Goal: Task Accomplishment & Management: Use online tool/utility

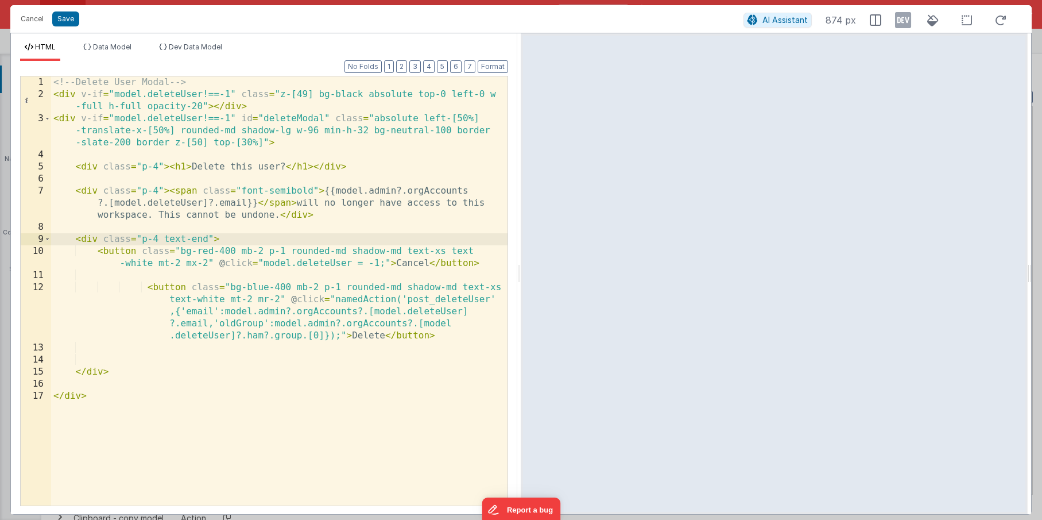
scroll to position [500, 0]
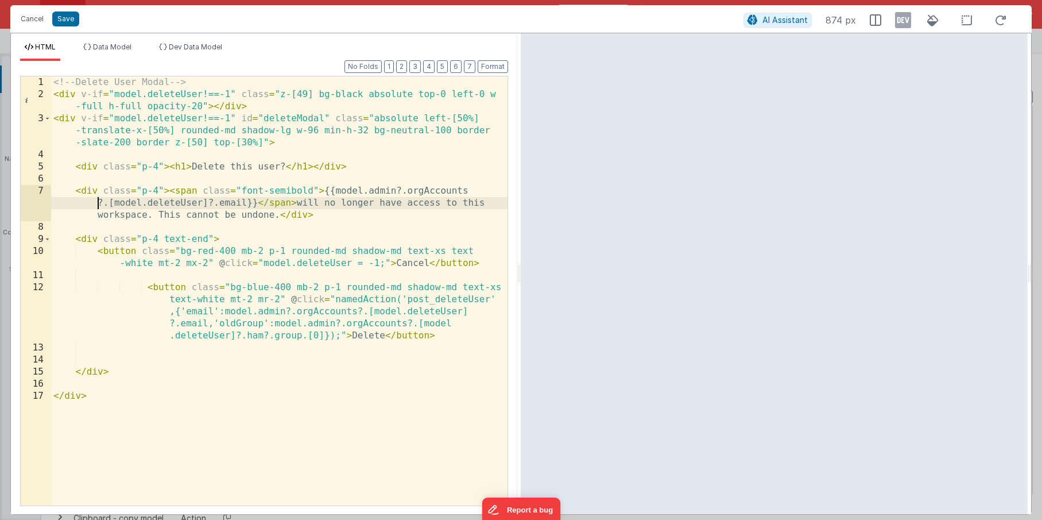
click at [78, 200] on div "<!-- Delete User Modal --> < div v-if = "model.deleteUser!==-1" class = "z-[49]…" at bounding box center [279, 302] width 456 height 453
click at [71, 25] on button "Save" at bounding box center [65, 18] width 27 height 15
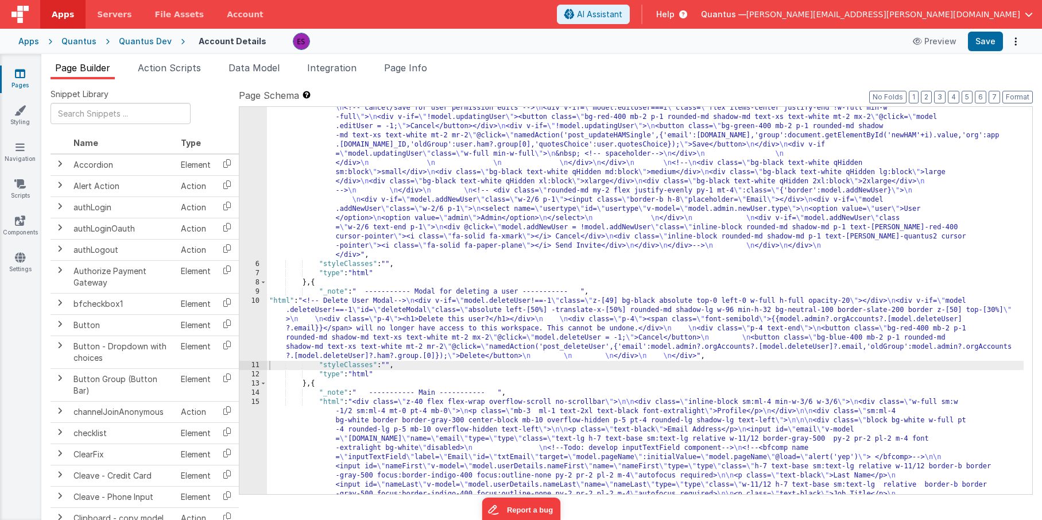
click at [416, 254] on div ""html" : "<!-- User Management Modal--> \n\n <div v-if= \" model.admin \" > \n\…" at bounding box center [645, 329] width 757 height 1370
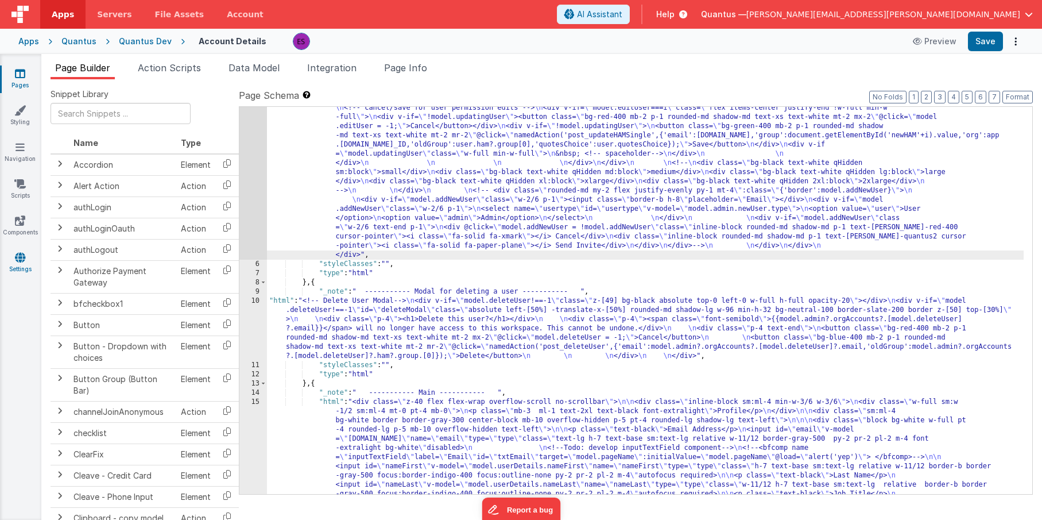
click at [23, 259] on icon at bounding box center [20, 256] width 10 height 11
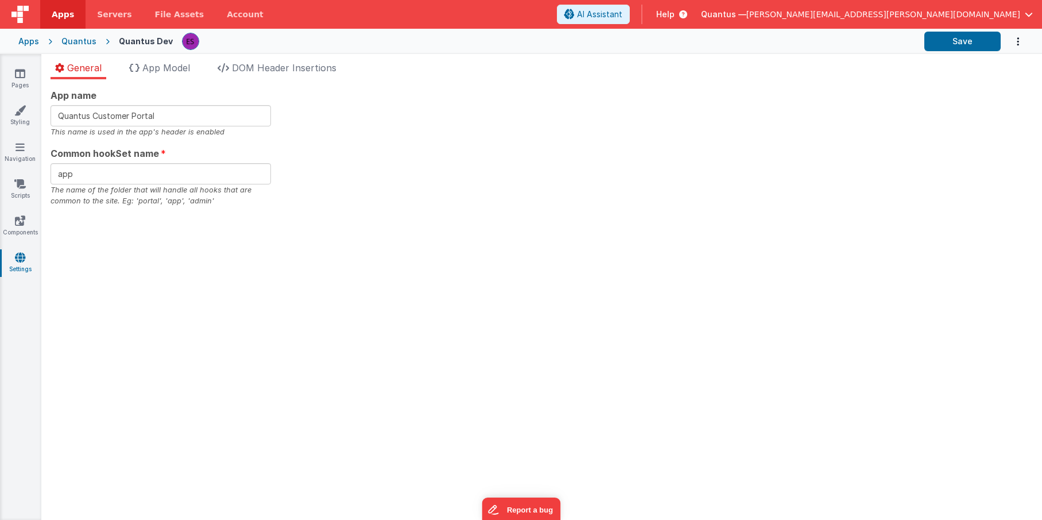
click at [64, 43] on div "Quantus" at bounding box center [78, 41] width 35 height 11
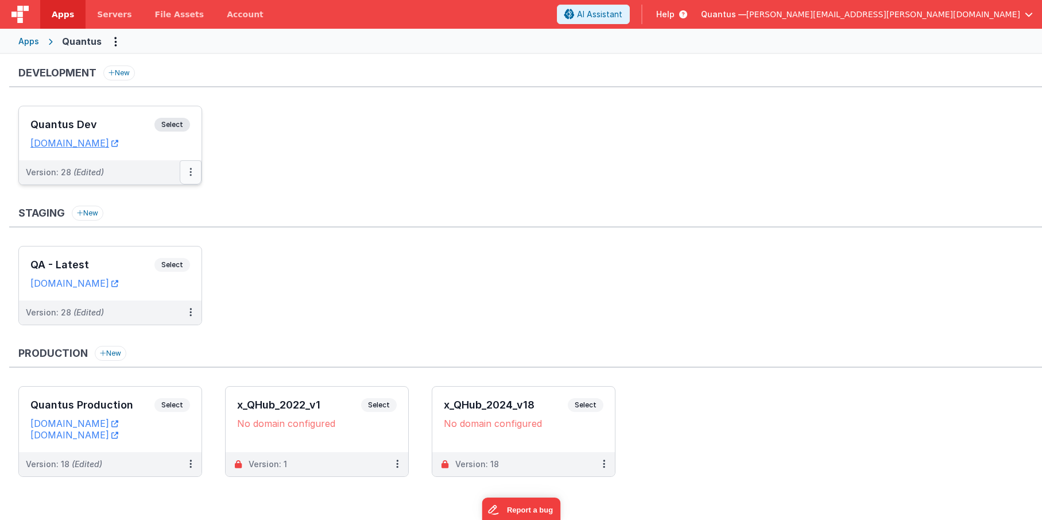
click at [190, 172] on icon at bounding box center [190, 172] width 2 height 1
click at [165, 200] on link "Edit" at bounding box center [150, 198] width 101 height 21
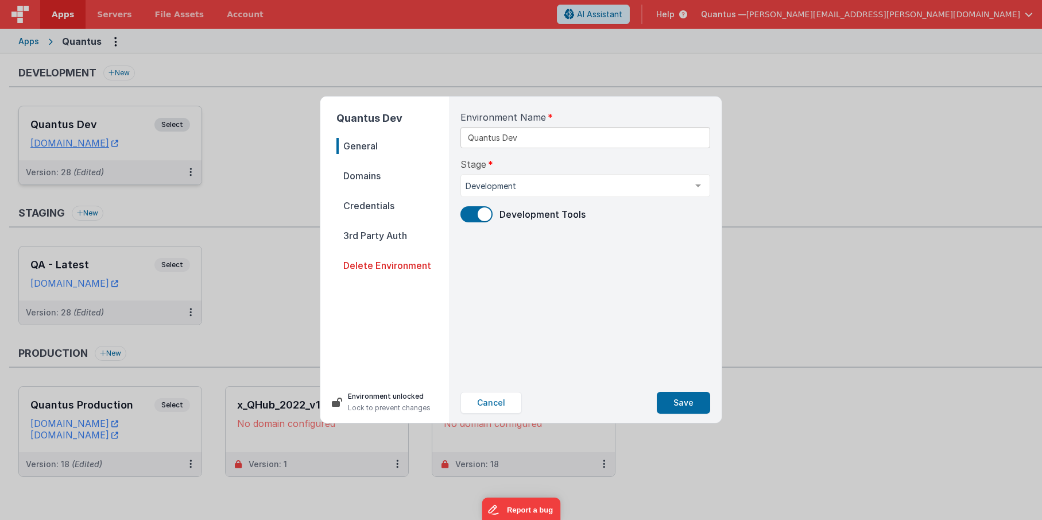
click at [368, 211] on span "Credentials" at bounding box center [392, 206] width 113 height 16
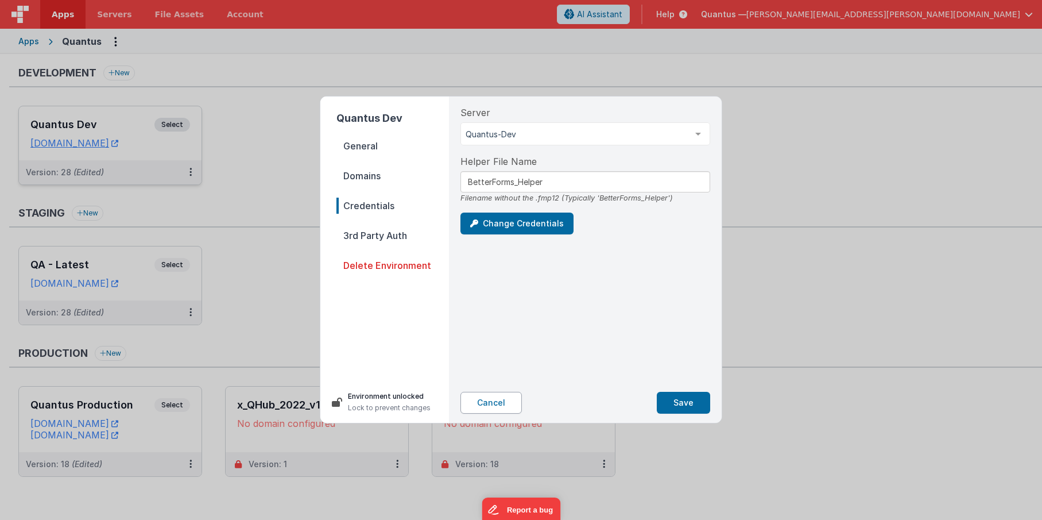
click at [493, 408] on button "Cancel" at bounding box center [490, 403] width 61 height 22
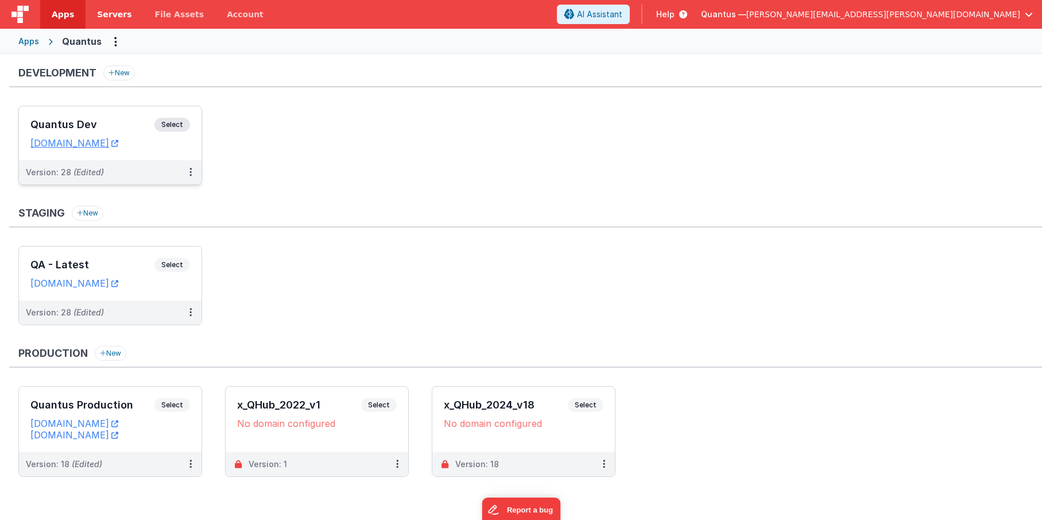
click at [120, 19] on span "Servers" at bounding box center [114, 14] width 34 height 11
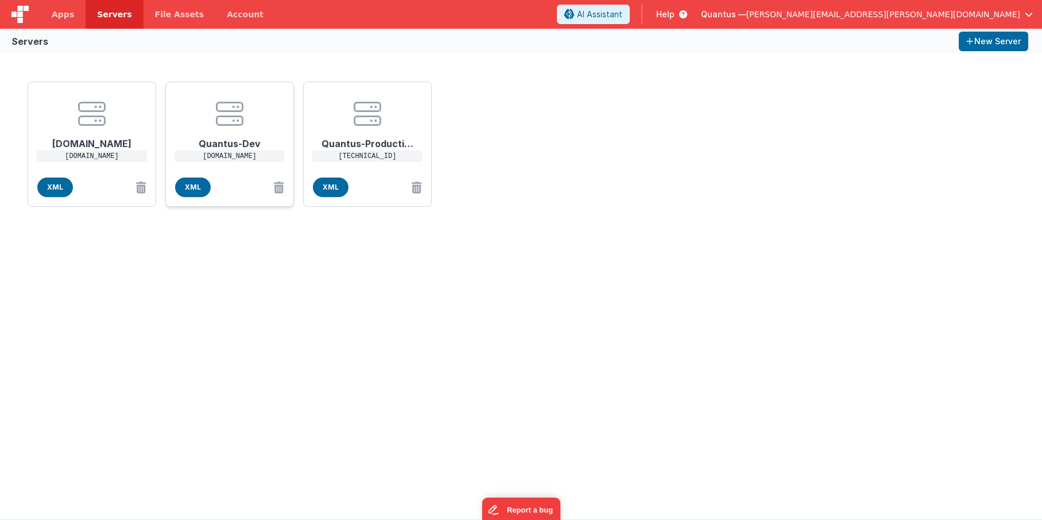
click at [189, 130] on h1 "Quantus-Dev" at bounding box center [230, 138] width 92 height 23
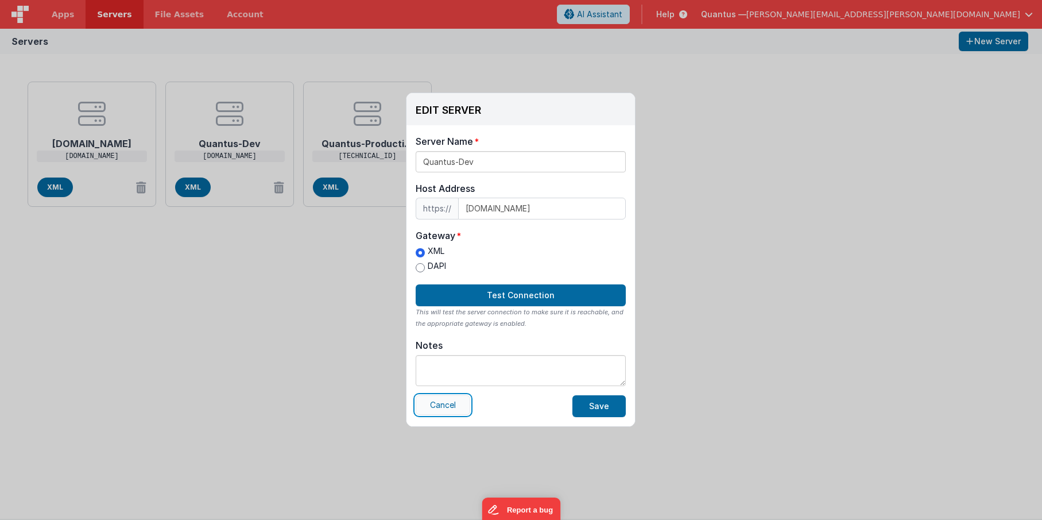
click at [429, 405] on button "Cancel" at bounding box center [443, 405] width 55 height 20
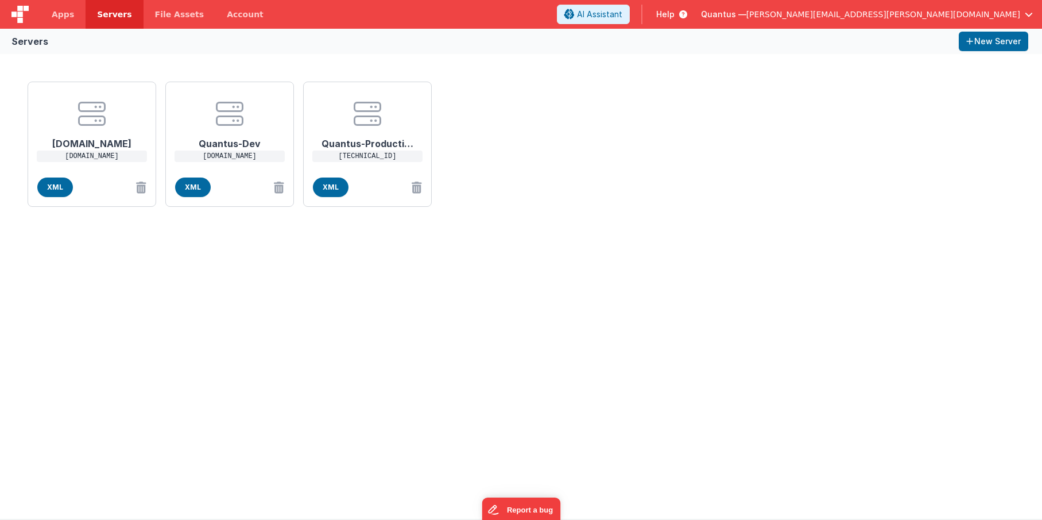
click at [265, 278] on div "[DOMAIN_NAME] [DOMAIN_NAME] XML Quantus-Dev [DOMAIN_NAME] XML Quantus-Productio…" at bounding box center [521, 286] width 1042 height 464
click at [74, 21] on link "Apps" at bounding box center [62, 14] width 45 height 29
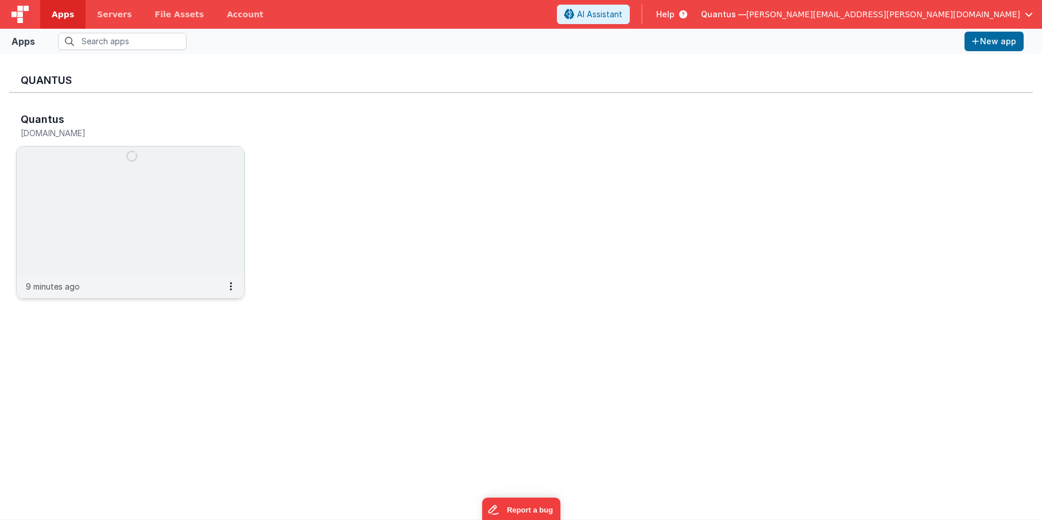
click at [90, 177] on img at bounding box center [130, 210] width 227 height 129
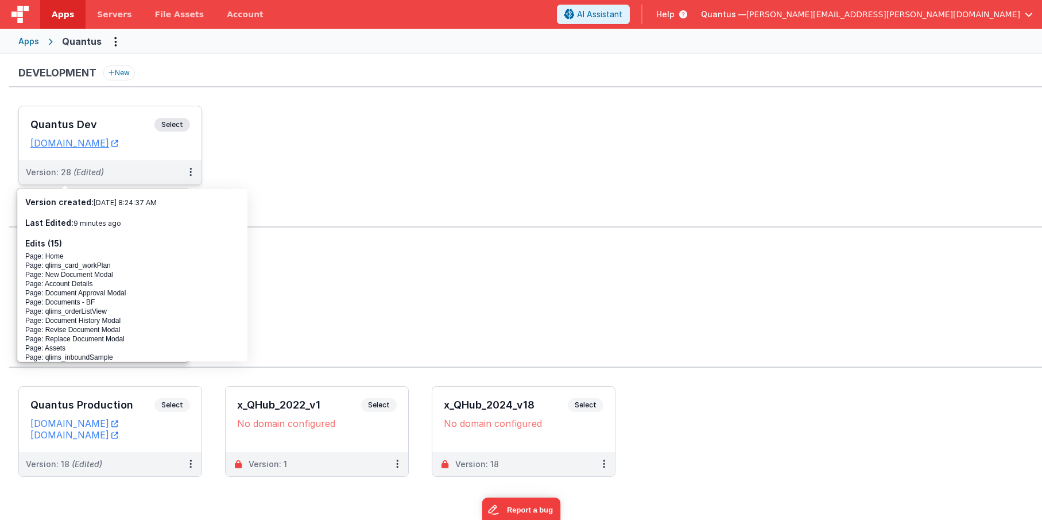
click at [83, 123] on h3 "Quantus Dev" at bounding box center [92, 124] width 124 height 11
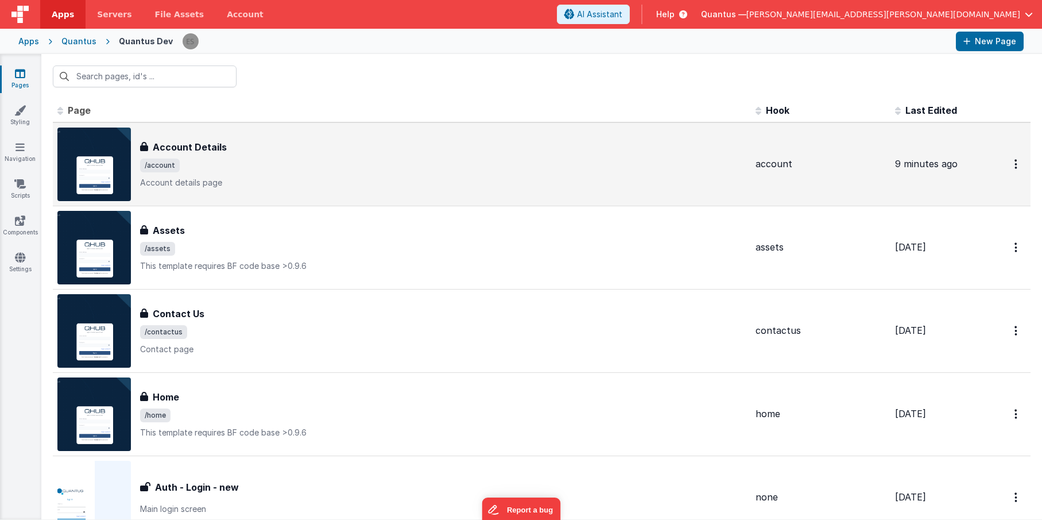
click at [206, 146] on h3 "Account Details" at bounding box center [190, 147] width 74 height 14
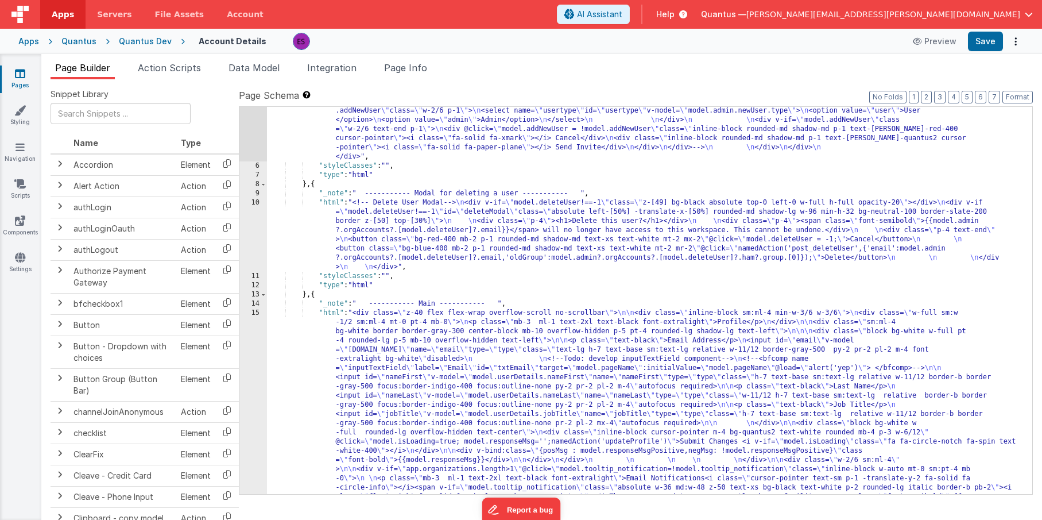
scroll to position [595, 0]
click at [394, 236] on div ""html" : "<!-- User Management Modal--> \n\n <div v-if= \" model.admin \" > \n\…" at bounding box center [645, 234] width 757 height 1370
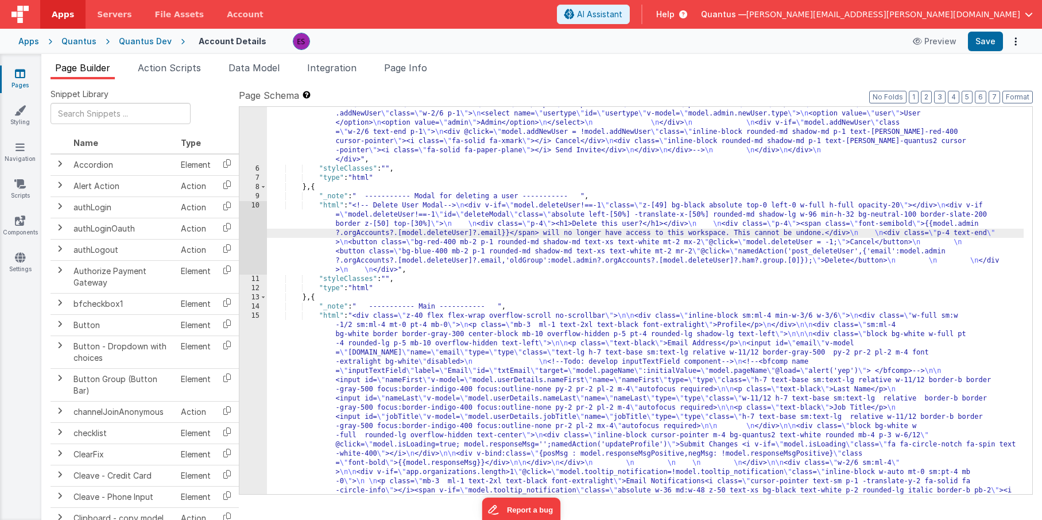
click at [253, 241] on div "10" at bounding box center [253, 237] width 28 height 73
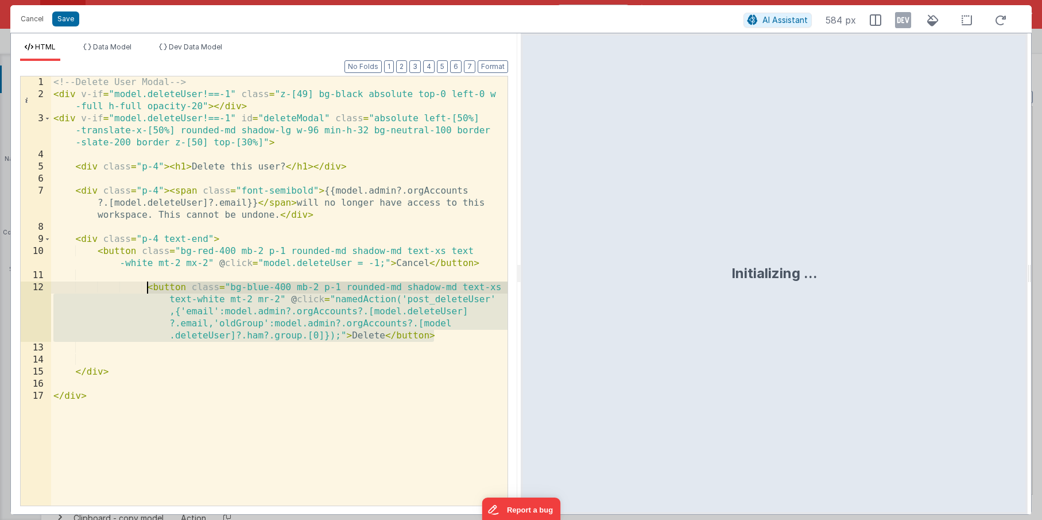
drag, startPoint x: 450, startPoint y: 336, endPoint x: 145, endPoint y: 289, distance: 309.1
click at [145, 289] on div "<!-- Delete User Modal --> < div v-if = "model.deleteUser!==-1" class = "z-[49]…" at bounding box center [279, 302] width 456 height 453
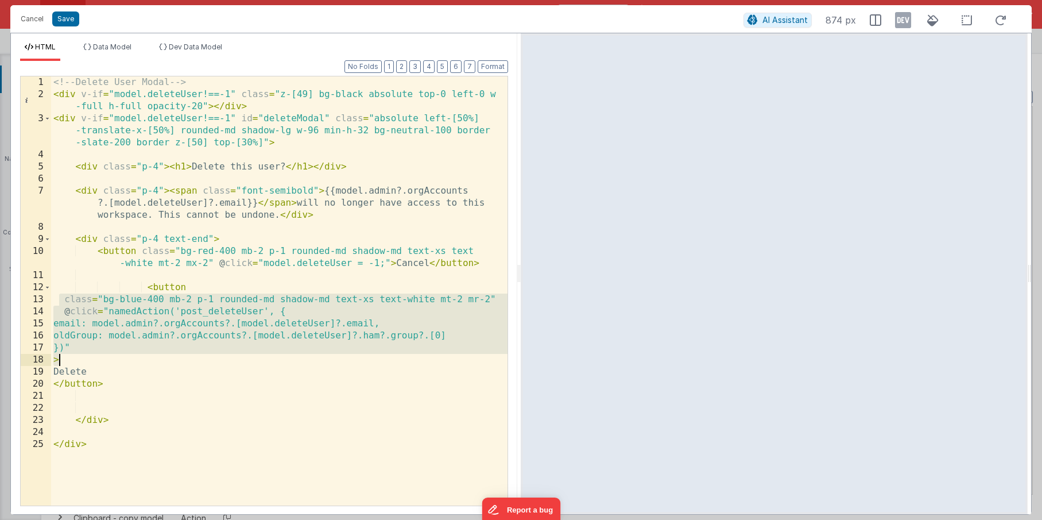
drag, startPoint x: 61, startPoint y: 298, endPoint x: 94, endPoint y: 354, distance: 65.4
click at [94, 354] on div "<!-- Delete User Modal --> < div v-if = "model.deleteUser!==-1" class = "z-[49]…" at bounding box center [279, 302] width 456 height 453
click at [132, 356] on div "<!-- Delete User Modal --> < div v-if = "model.deleteUser!==-1" class = "z-[49]…" at bounding box center [279, 302] width 456 height 453
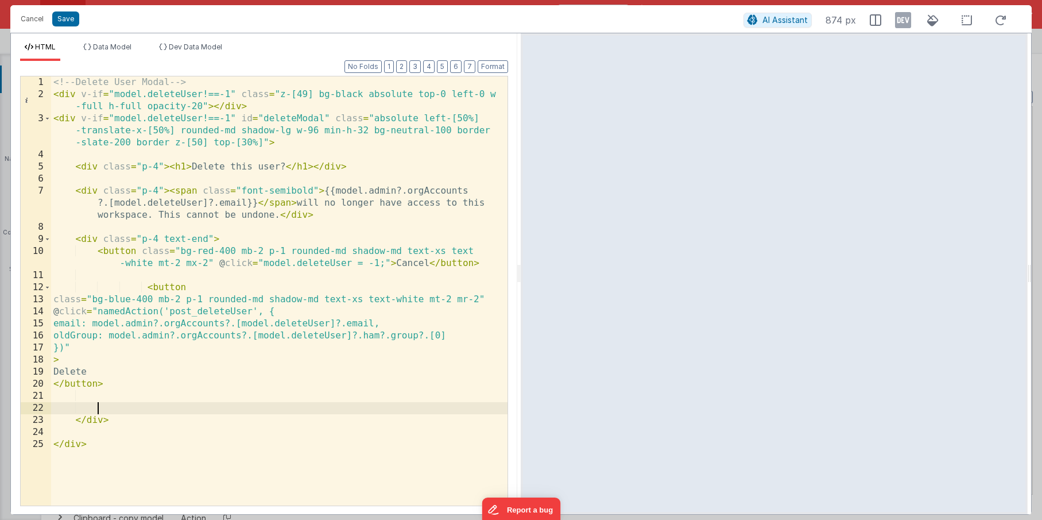
drag, startPoint x: 201, startPoint y: 408, endPoint x: 208, endPoint y: 407, distance: 7.5
click at [206, 411] on div "<!-- Delete User Modal --> < div v-if = "model.deleteUser!==-1" class = "z-[49]…" at bounding box center [279, 302] width 456 height 453
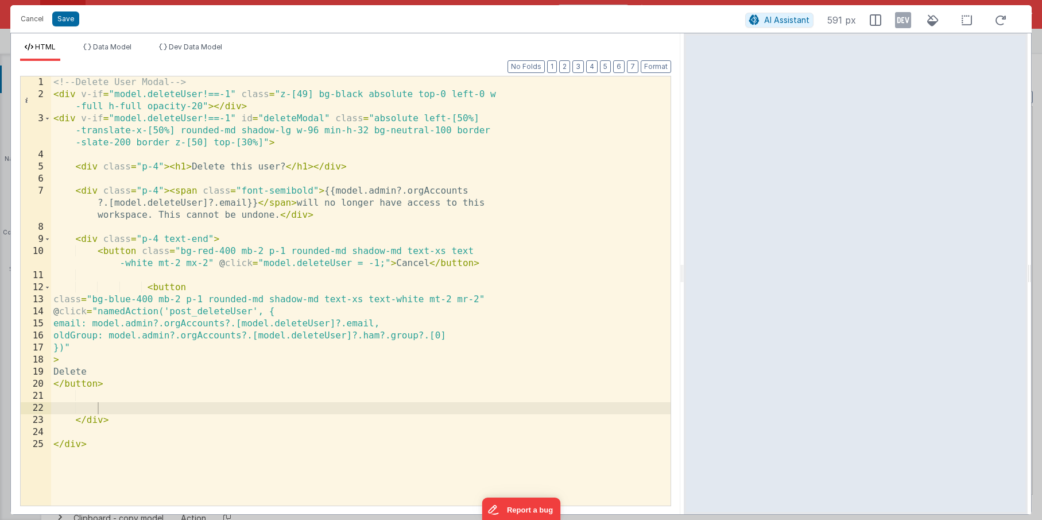
drag, startPoint x: 519, startPoint y: 276, endPoint x: 684, endPoint y: 269, distance: 165.5
click at [684, 269] on html "Cancel Save AI Assistant 591 px HTML Data Model Dev Data Model Format 7 6 5 4 3…" at bounding box center [521, 260] width 1042 height 520
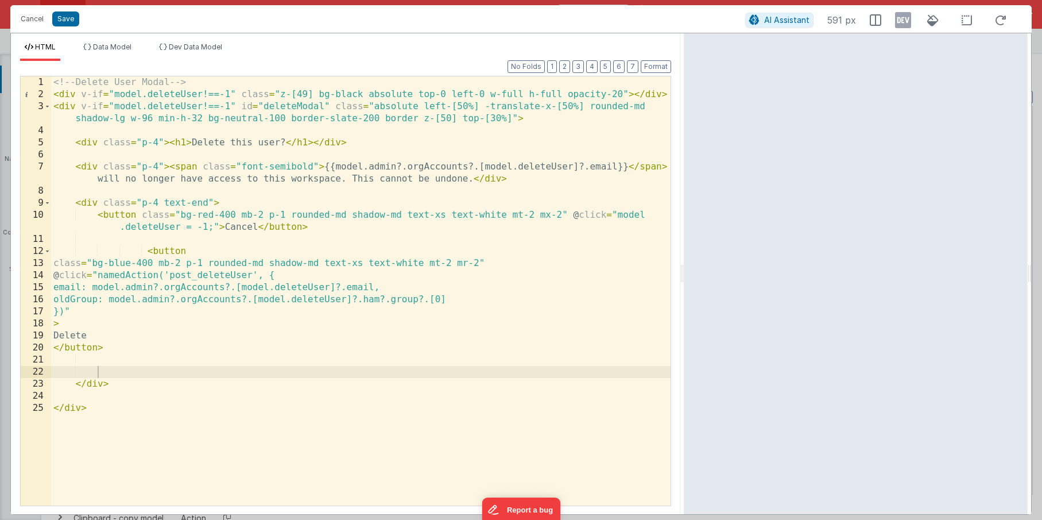
click at [144, 248] on div "<!-- Delete User Modal --> < div v-if = "model.deleteUser!==-1" class = "z-[49]…" at bounding box center [361, 302] width 620 height 453
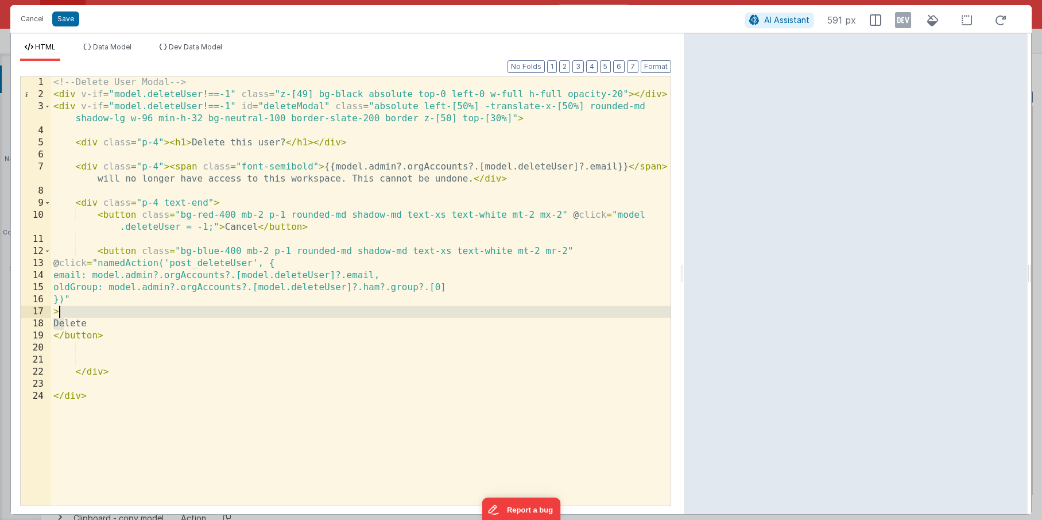
drag, startPoint x: 65, startPoint y: 325, endPoint x: 68, endPoint y: 314, distance: 11.4
click at [68, 314] on div "<!-- Delete User Modal --> < div v-if = "model.deleteUser!==-1" class = "z-[49]…" at bounding box center [361, 302] width 620 height 453
click at [188, 372] on div "<!-- Delete User Modal --> < div v-if = "model.deleteUser!==-1" class = "z-[49]…" at bounding box center [361, 302] width 620 height 453
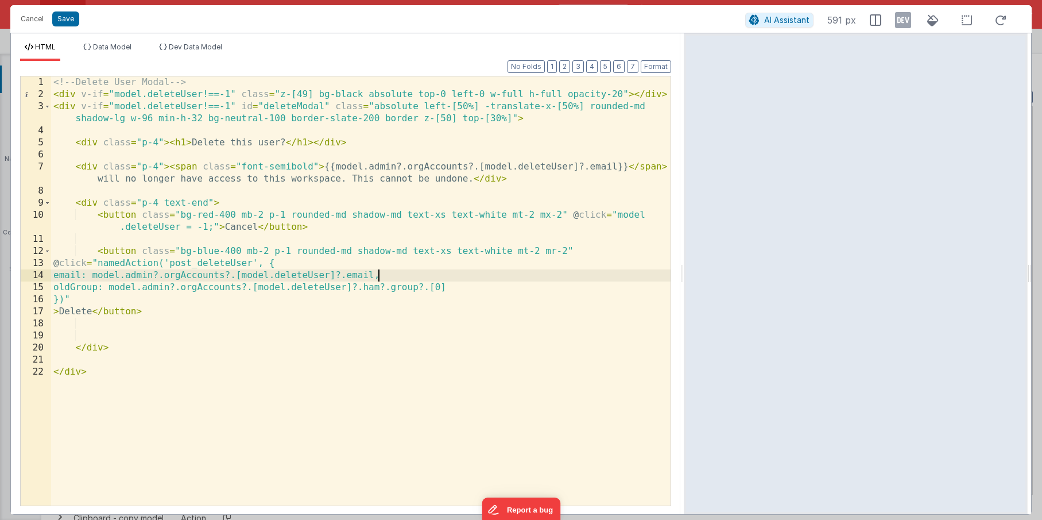
click at [385, 273] on div "<!-- Delete User Modal --> < div v-if = "model.deleteUser!==-1" class = "z-[49]…" at bounding box center [361, 302] width 620 height 453
click at [207, 373] on div "<!-- Delete User Modal --> < div v-if = "model.deleteUser!==-1" class = "z-[49]…" at bounding box center [361, 302] width 620 height 453
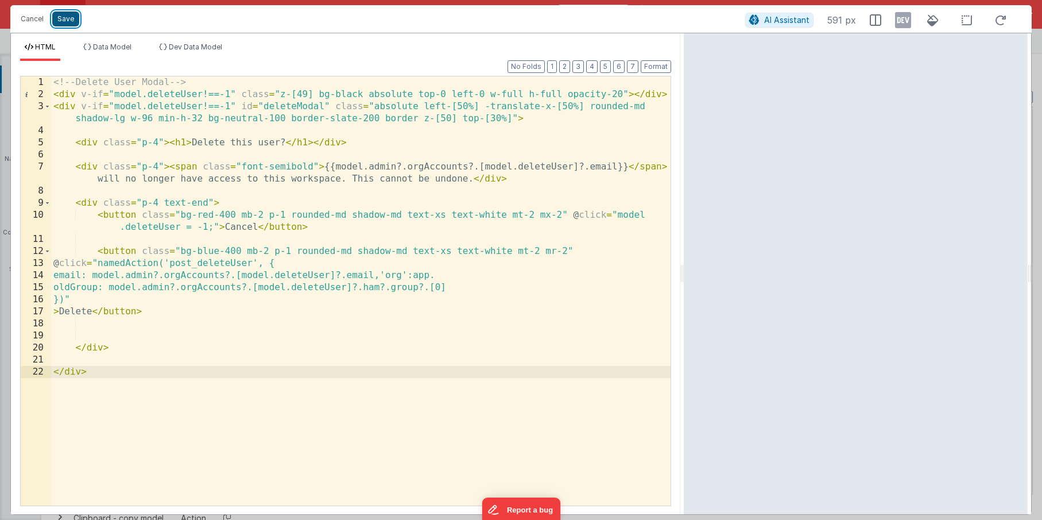
click at [63, 18] on button "Save" at bounding box center [65, 18] width 27 height 15
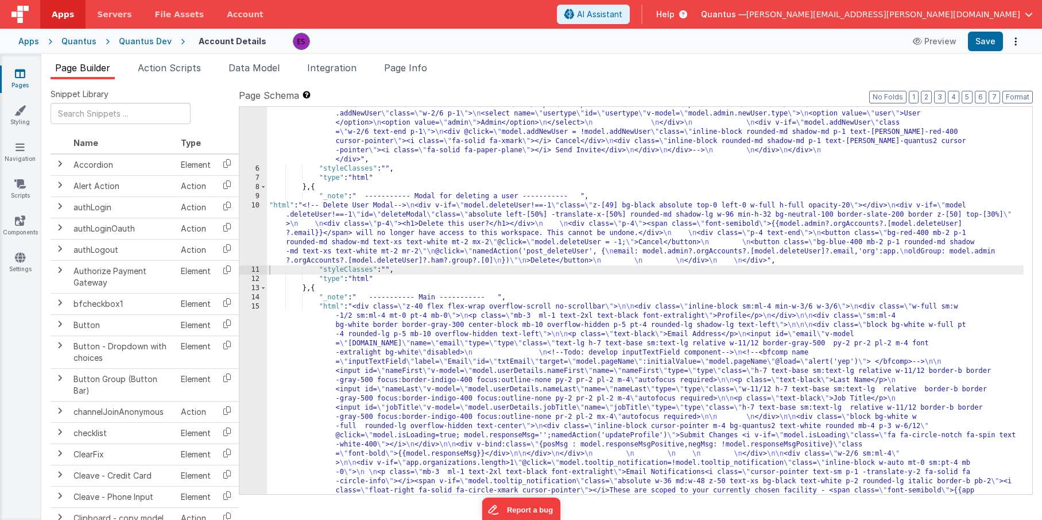
click at [357, 246] on div ""html" : "<!-- User Management Modal--> \n\n <div v-if= \" model.admin \" > \n\…" at bounding box center [645, 234] width 757 height 1370
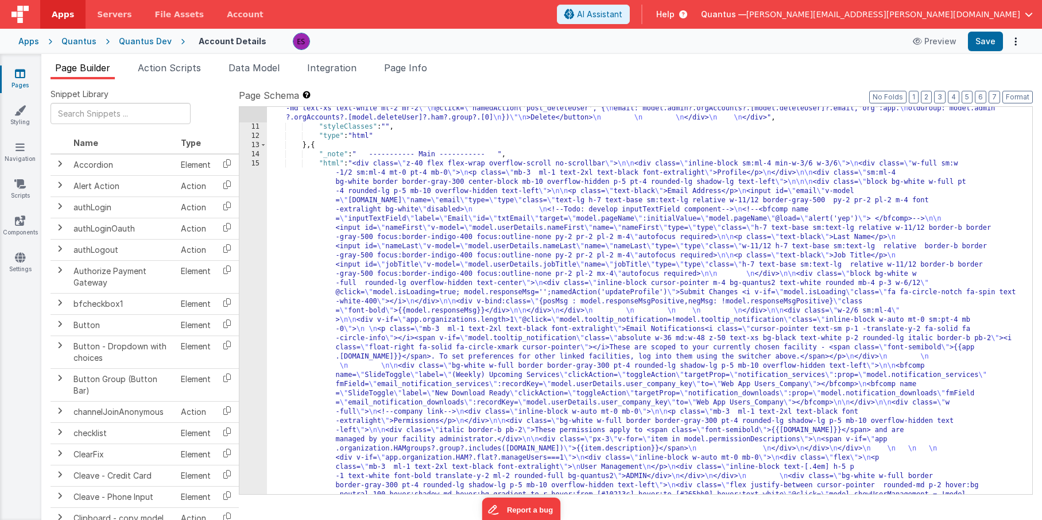
scroll to position [738, 0]
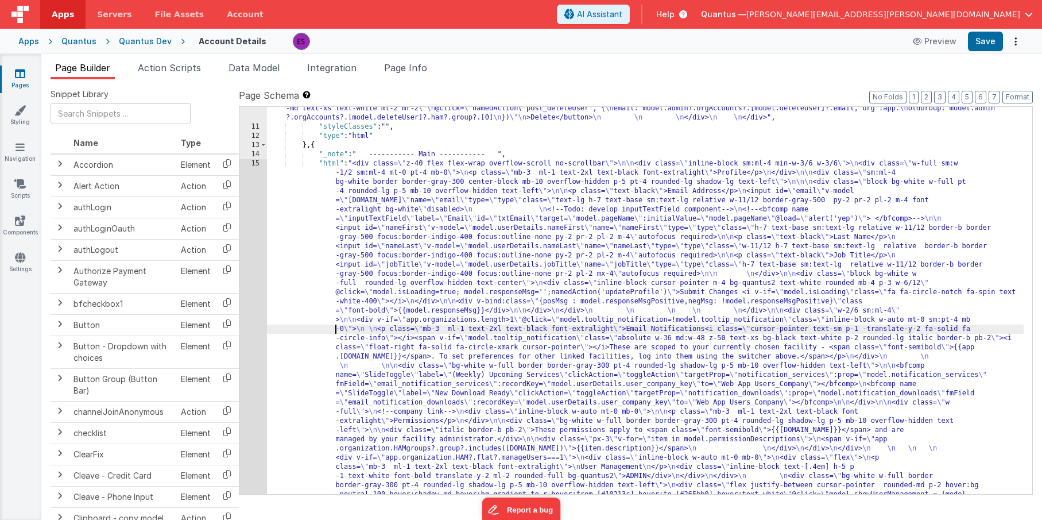
click at [318, 331] on div ""html" : "<!-- Delete User Modal--> \n <div v-if= \" model.deleteUser!==-1 \" c…" at bounding box center [645, 467] width 757 height 819
click at [254, 337] on div "10 11 12 13 14 15 16 17 18 19 20 21" at bounding box center [253, 467] width 28 height 819
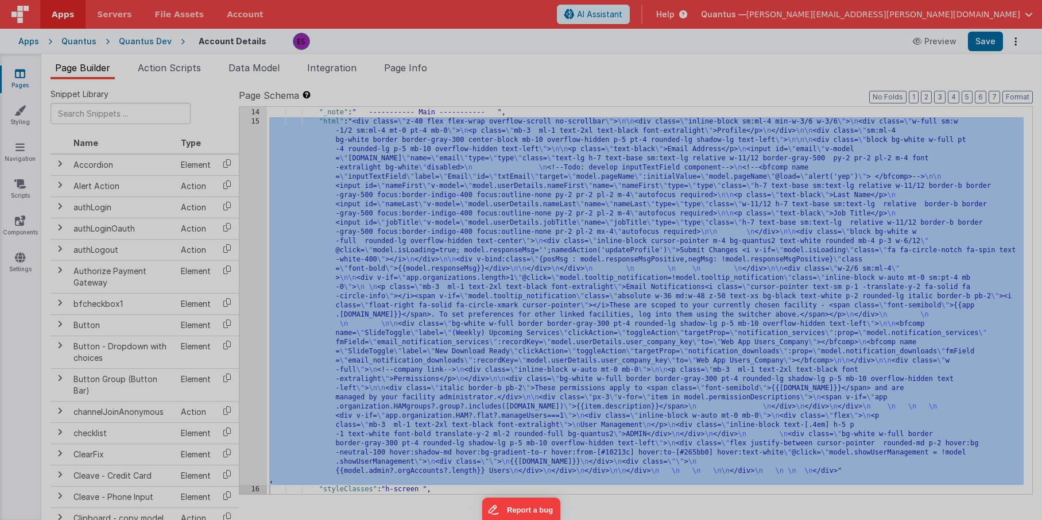
scroll to position [780, 0]
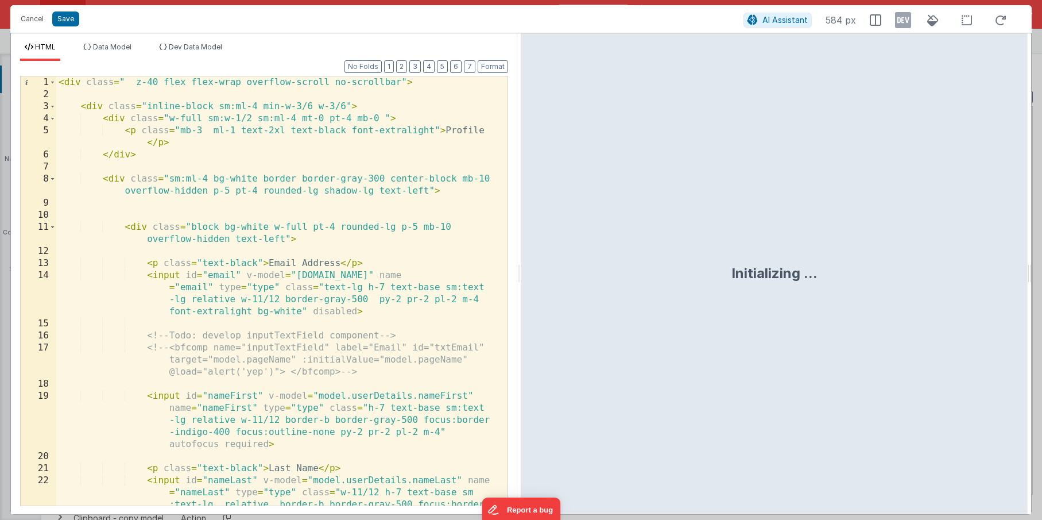
click at [258, 213] on div "< div class = " z-40 flex flex-wrap overflow-scroll no-scrollbar" > < div class…" at bounding box center [277, 326] width 443 height 501
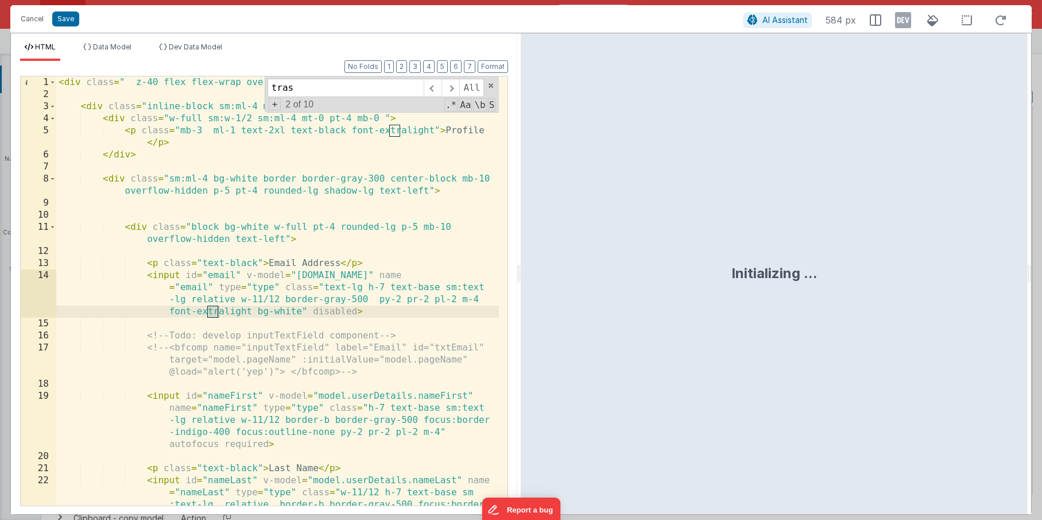
type input "trash"
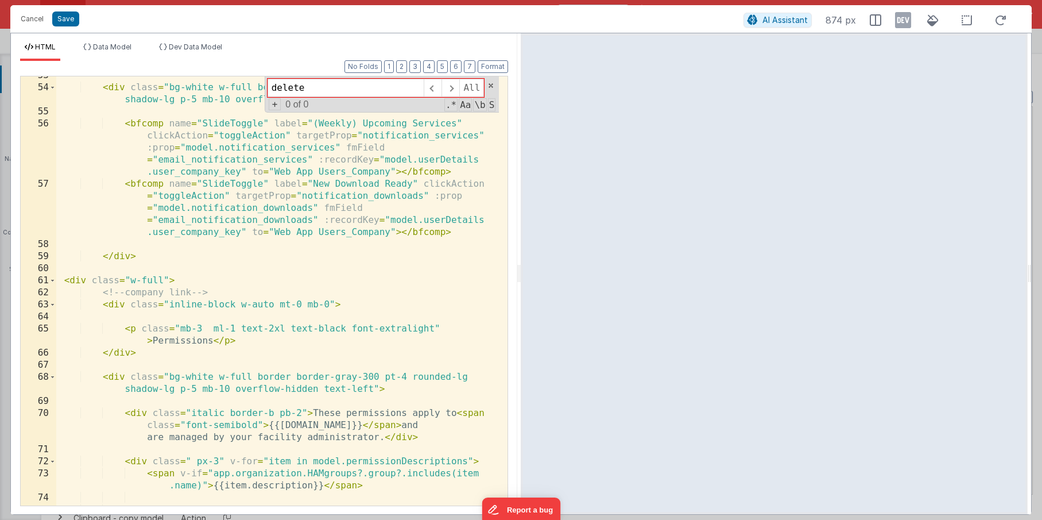
scroll to position [1146, 0]
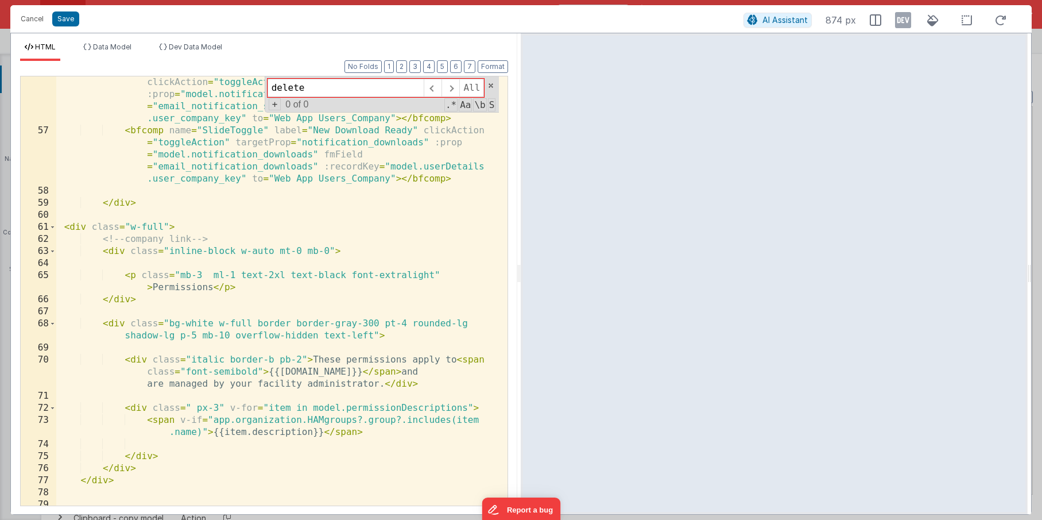
type input "delete"
click at [252, 307] on div "< bfcomp name = "SlideToggle" label = "(Weekly) Upcoming Services" clickAction …" at bounding box center [277, 314] width 443 height 501
click at [30, 17] on button "Cancel" at bounding box center [32, 19] width 34 height 16
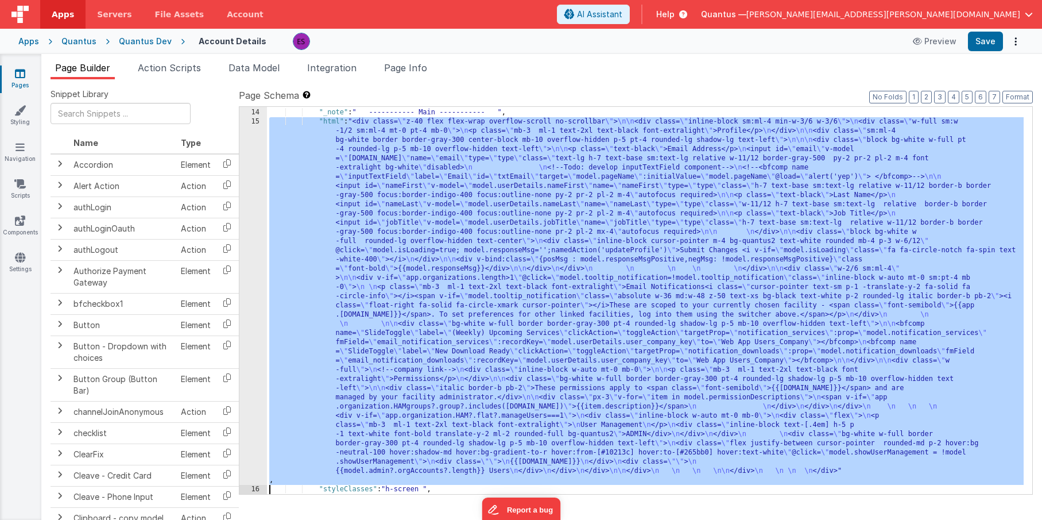
click at [354, 219] on div "} , { "_note" : " ----------- Main ----------- " , "html" : "<div class= \" z-4…" at bounding box center [645, 301] width 757 height 405
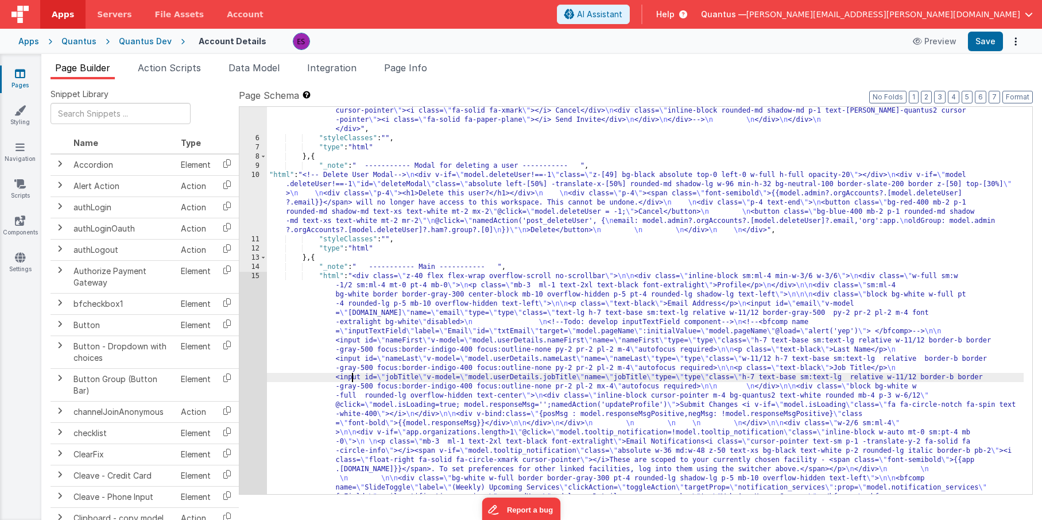
click at [350, 210] on div ""html" : "<!-- User Management Modal--> \n\n <div v-if= \" model.admin \" > \n\…" at bounding box center [645, 203] width 757 height 1370
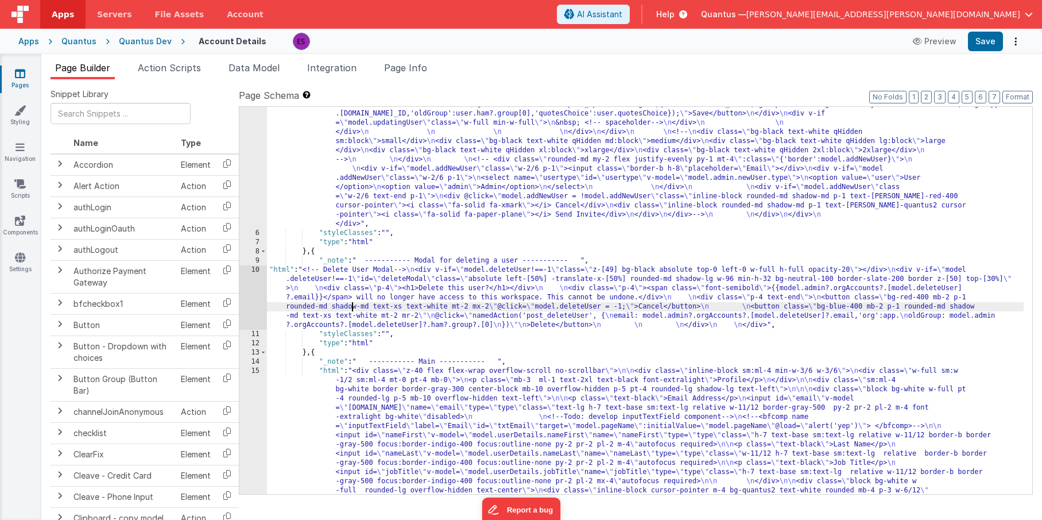
scroll to position [513, 0]
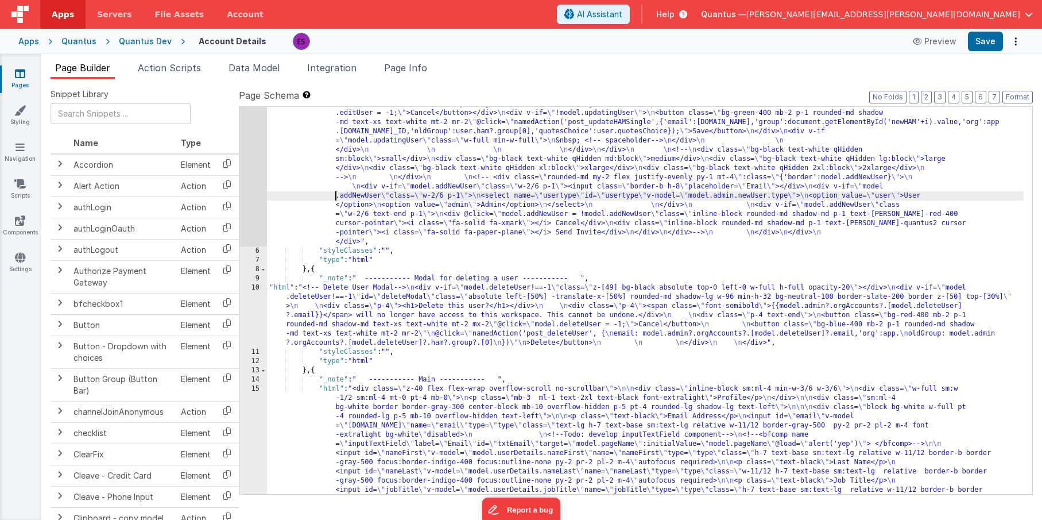
click at [300, 198] on div ""html" : "<!-- User Management Modal--> \n\n <div v-if= \" model.admin \" > \n\…" at bounding box center [645, 316] width 757 height 1370
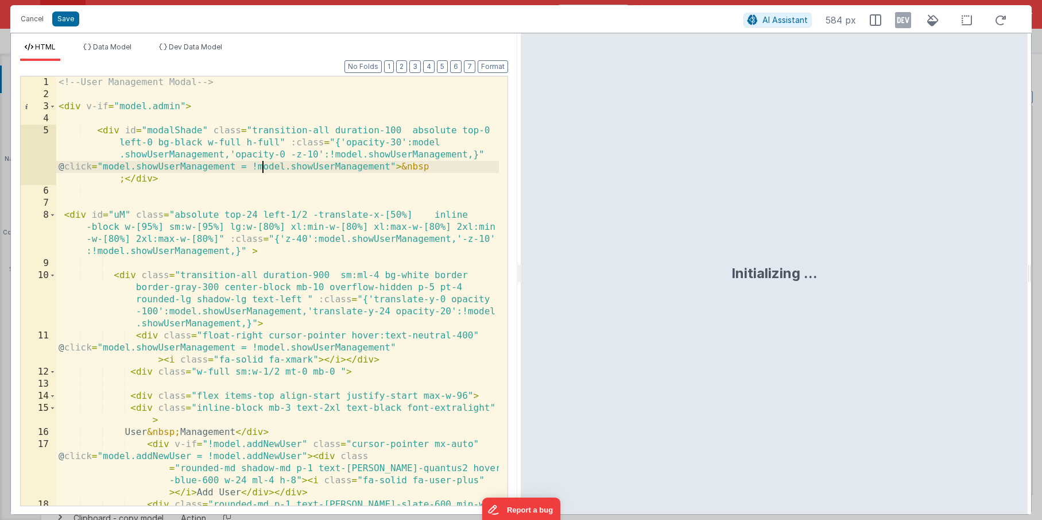
click at [261, 161] on div "<!-- User Management Modal --> < div v-if = "model.admin" > < div id = "modalSh…" at bounding box center [277, 314] width 443 height 477
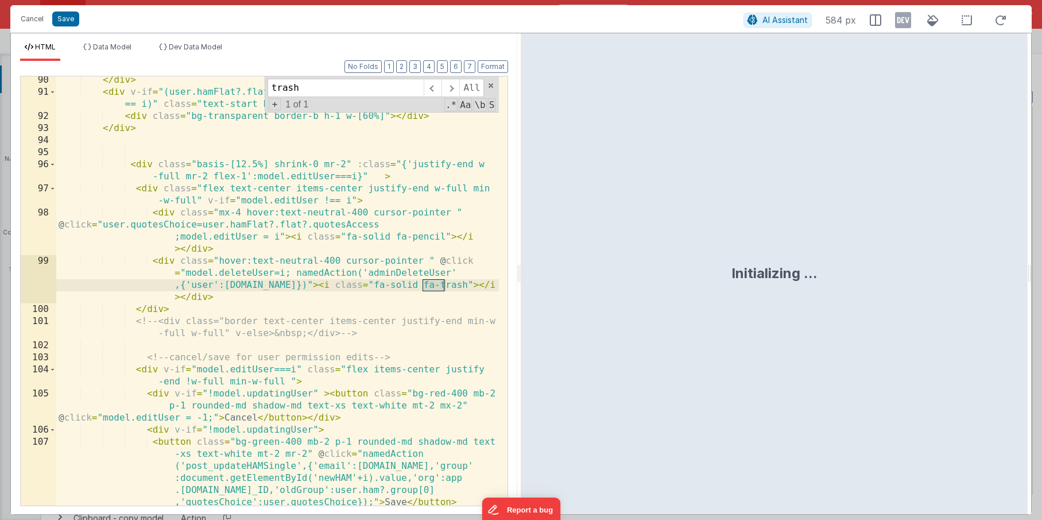
scroll to position [1836, 0]
type input "trash"
drag, startPoint x: 293, startPoint y: 272, endPoint x: 292, endPoint y: 280, distance: 8.7
click at [292, 280] on div "</ div > < div v-if = "(user.hamFlat?.flat?.quotesAccess !== 1 && model.editUse…" at bounding box center [277, 300] width 443 height 453
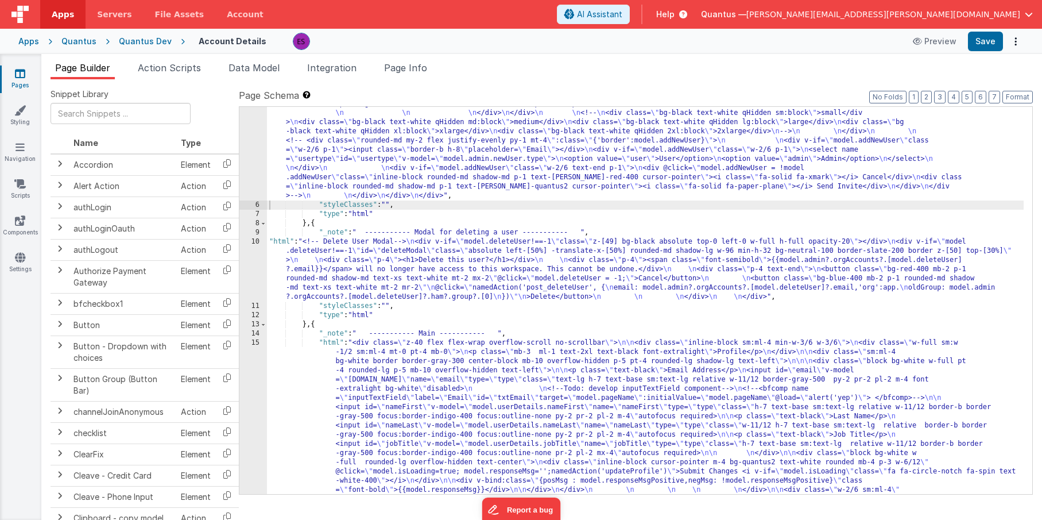
click at [371, 154] on div ""html" : "<!-- User Management Modal--> \n\n <div v-if= \" model.admin \" > \n\…" at bounding box center [645, 293] width 757 height 1324
click at [328, 262] on div ""html" : "<!-- User Management Modal--> \n\n <div v-if= \" model.admin \" > \n\…" at bounding box center [645, 293] width 757 height 1324
click at [252, 265] on div "10" at bounding box center [253, 269] width 28 height 64
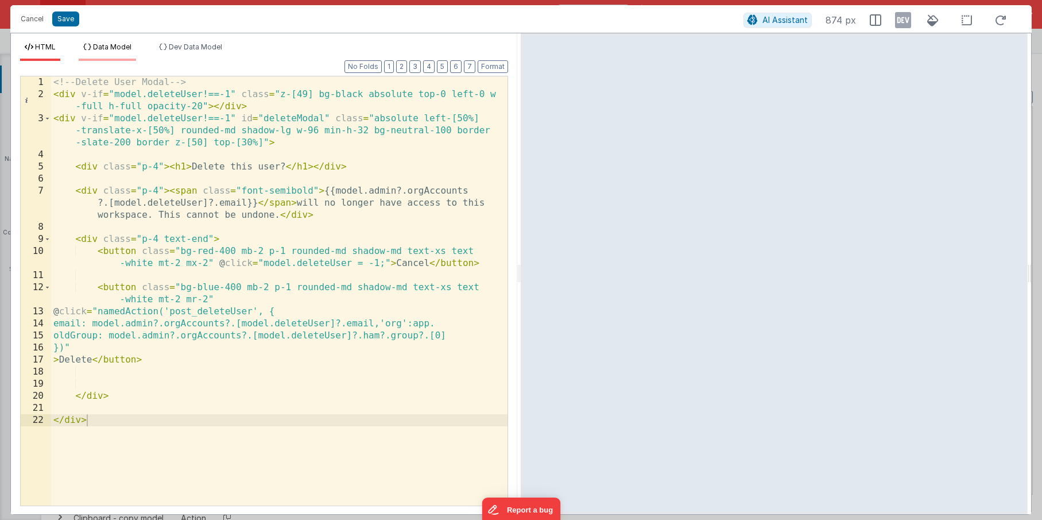
click at [106, 47] on span "Data Model" at bounding box center [112, 46] width 38 height 9
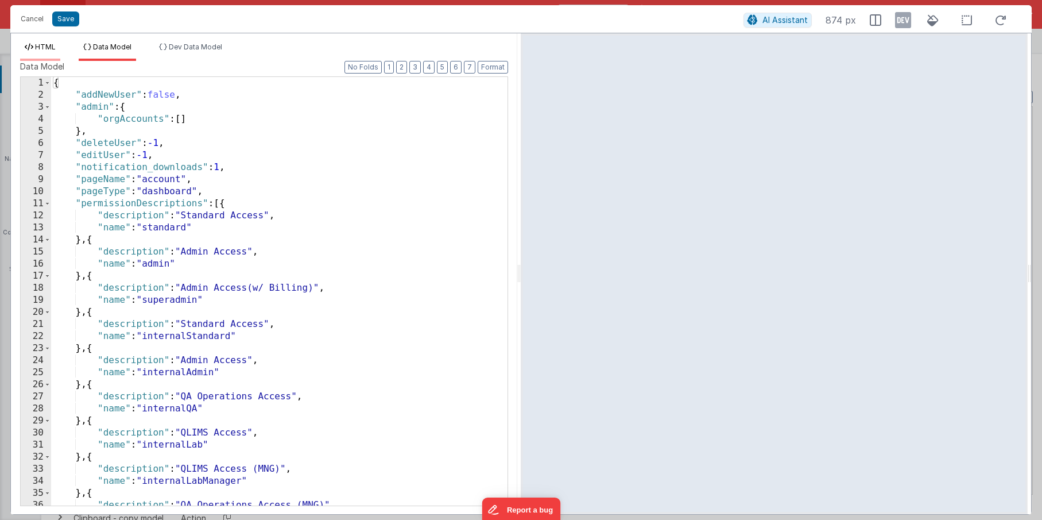
click at [33, 45] on li "HTML" at bounding box center [40, 51] width 40 height 18
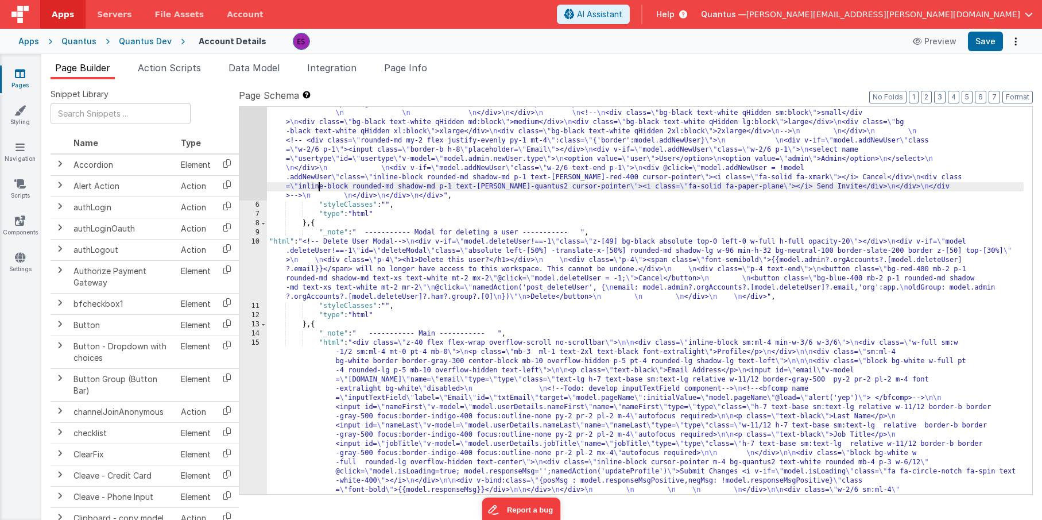
click at [319, 185] on div ""html" : "<!-- User Management Modal--> \n\n <div v-if= \" model.admin \" > \n\…" at bounding box center [645, 293] width 757 height 1324
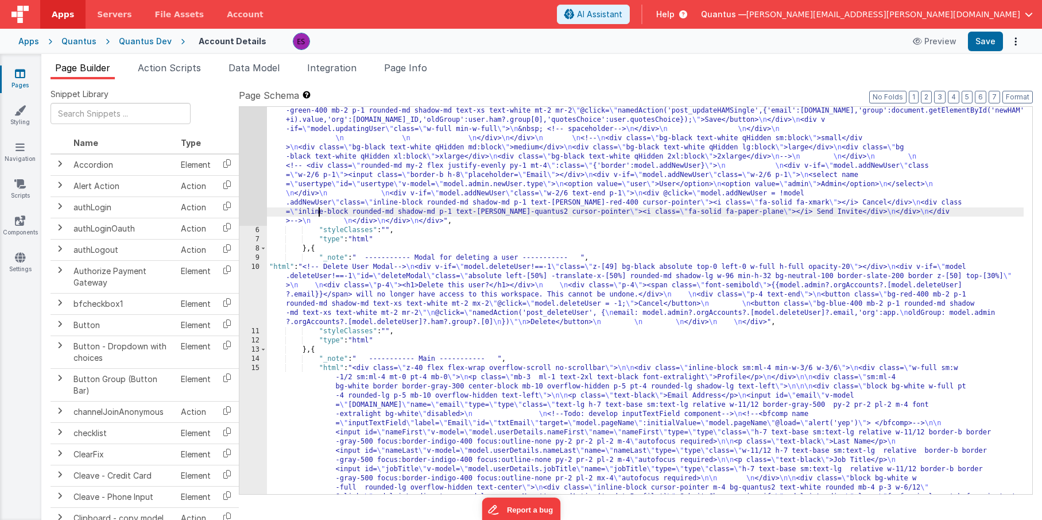
scroll to position [513, 0]
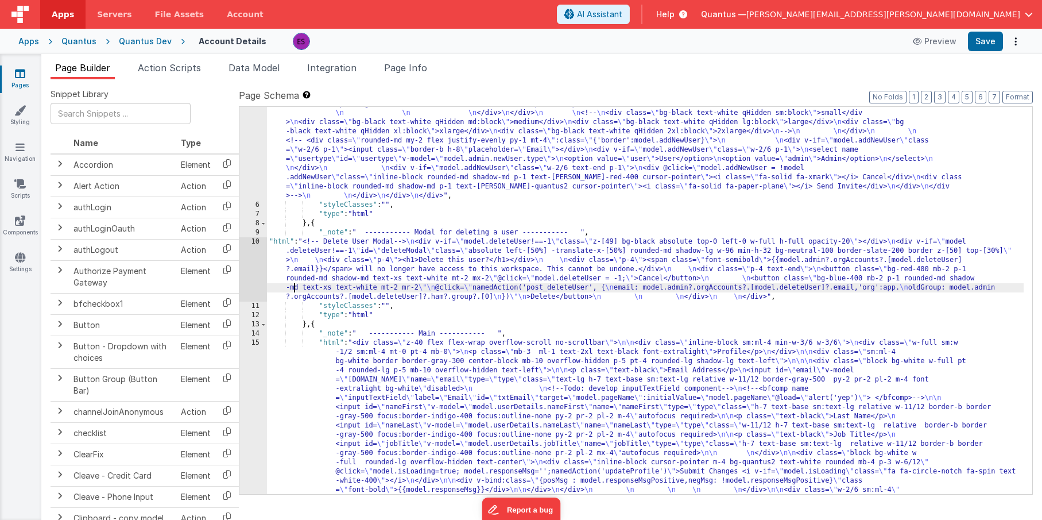
click at [295, 288] on div ""html" : "<!-- User Management Modal--> \n\n <div v-if= \" model.admin \" > \n\…" at bounding box center [645, 293] width 757 height 1324
click at [257, 288] on div "10" at bounding box center [253, 269] width 28 height 64
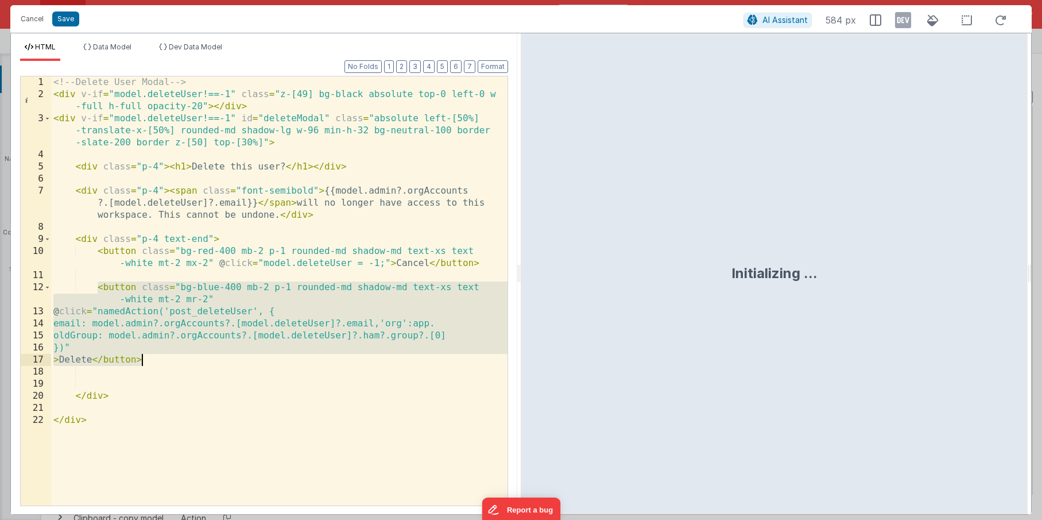
drag, startPoint x: 96, startPoint y: 284, endPoint x: 179, endPoint y: 359, distance: 111.8
click at [179, 359] on div "<!-- Delete User Modal --> < div v-if = "model.deleteUser!==-1" class = "z-[49]…" at bounding box center [279, 302] width 456 height 453
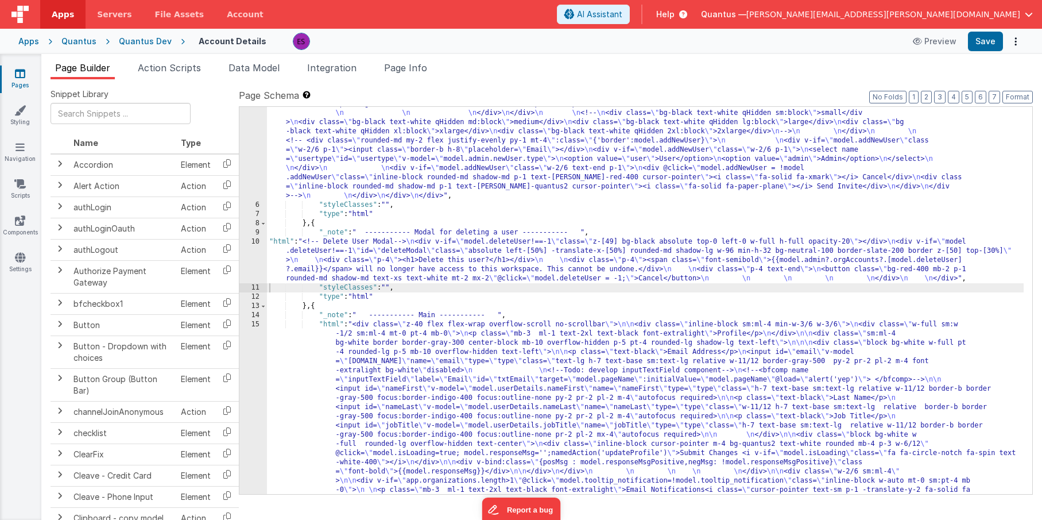
click at [334, 260] on div ""html" : "<!-- User Management Modal--> \n\n <div v-if= \" model.admin \" > \n\…" at bounding box center [645, 293] width 757 height 1324
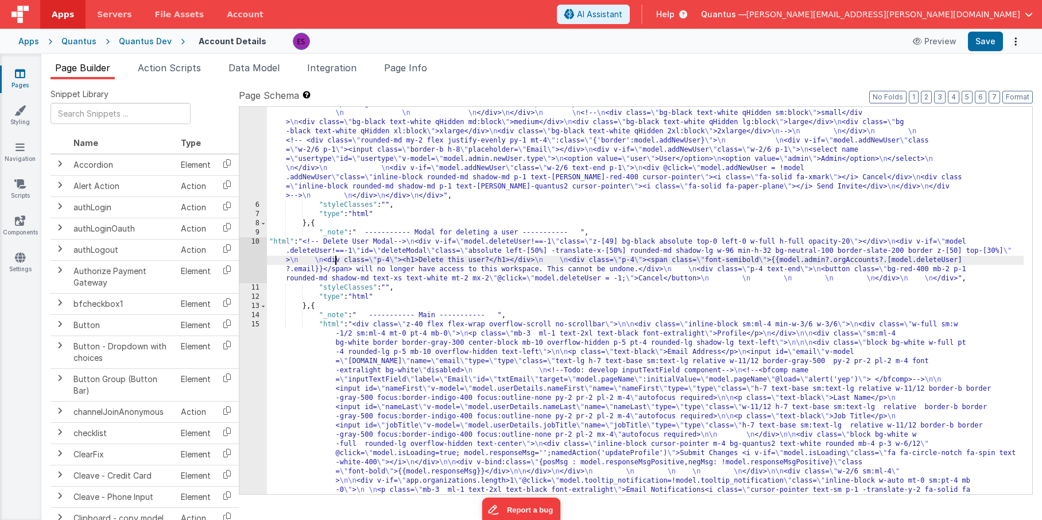
click at [243, 264] on div "10" at bounding box center [253, 260] width 28 height 46
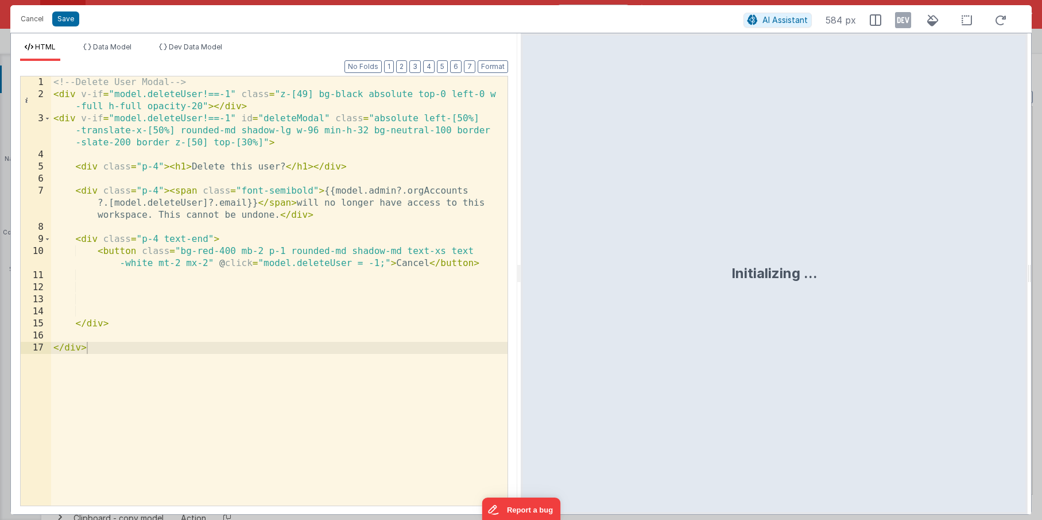
click at [219, 290] on div "<!-- Delete User Modal --> < div v-if = "model.deleteUser!==-1" class = "z-[49]…" at bounding box center [279, 302] width 456 height 453
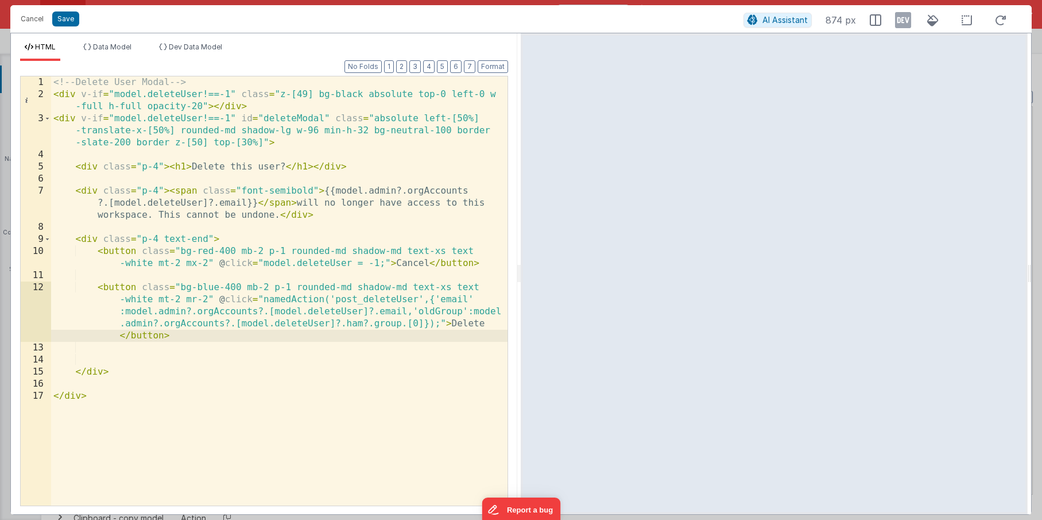
click at [401, 323] on div "<!-- Delete User Modal --> < div v-if = "model.deleteUser!==-1" class = "z-[49]…" at bounding box center [279, 302] width 456 height 453
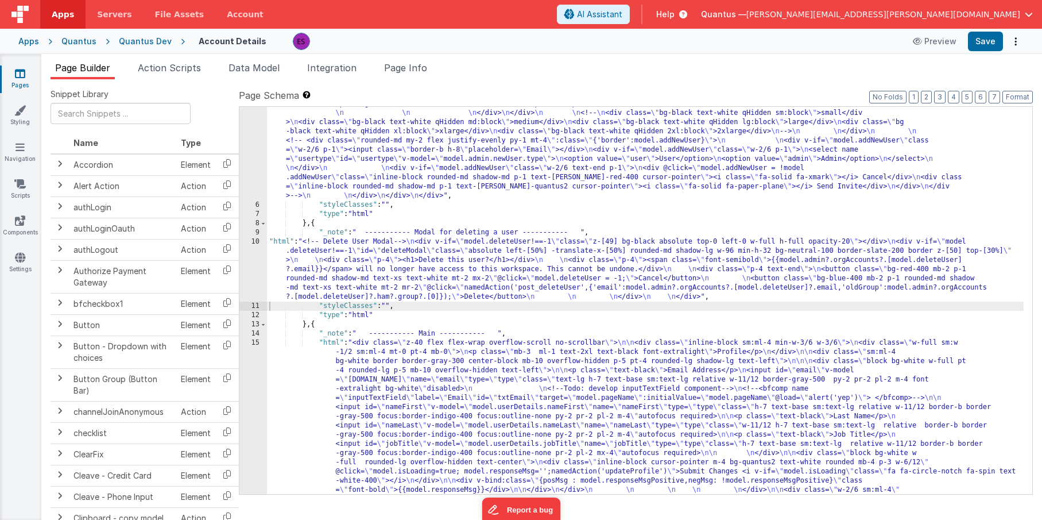
click at [407, 288] on div ""html" : "<!-- User Management Modal--> \n\n <div v-if= \" model.admin \" > \n\…" at bounding box center [645, 293] width 757 height 1324
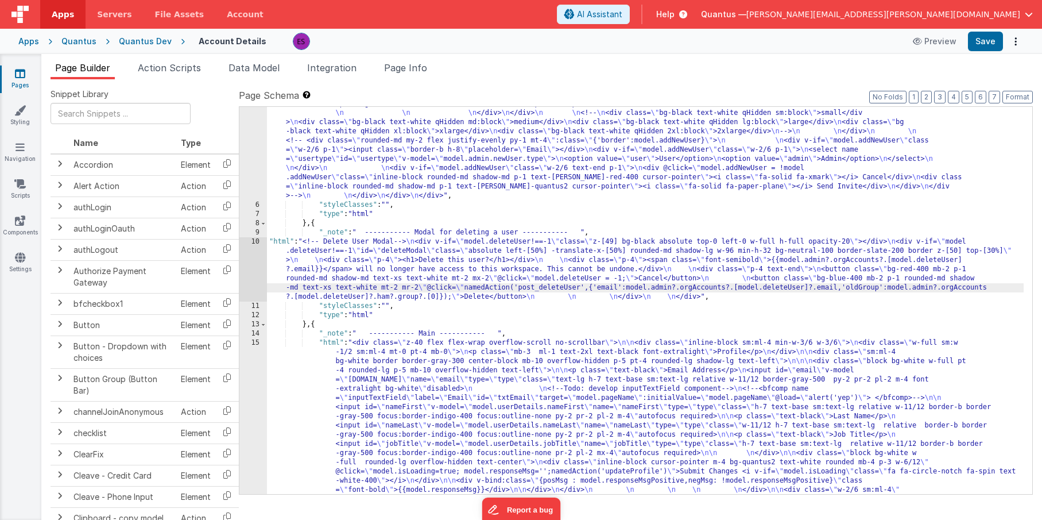
click at [254, 265] on div "10" at bounding box center [253, 269] width 28 height 64
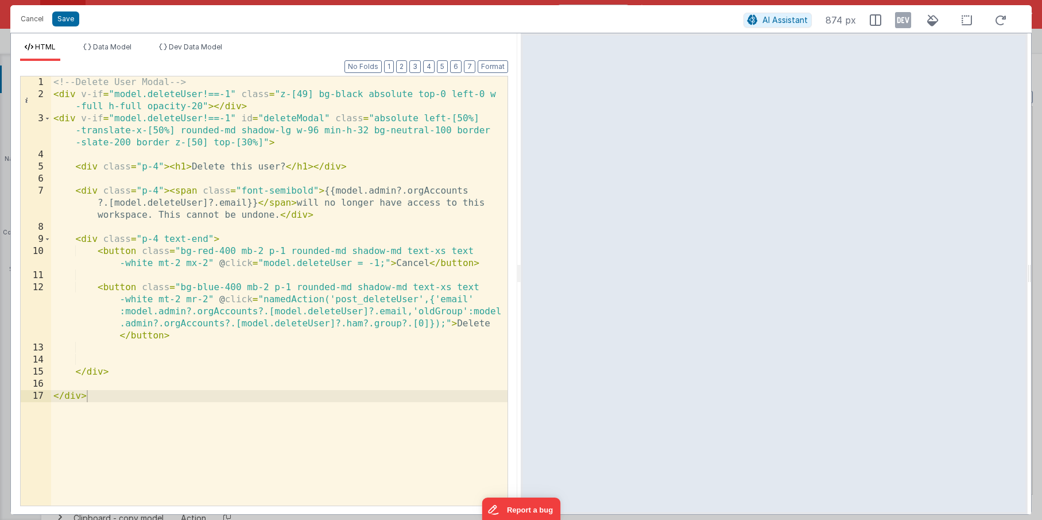
click at [429, 324] on div "<!-- Delete User Modal --> < div v-if = "model.deleteUser!==-1" class = "z-[49]…" at bounding box center [279, 302] width 456 height 453
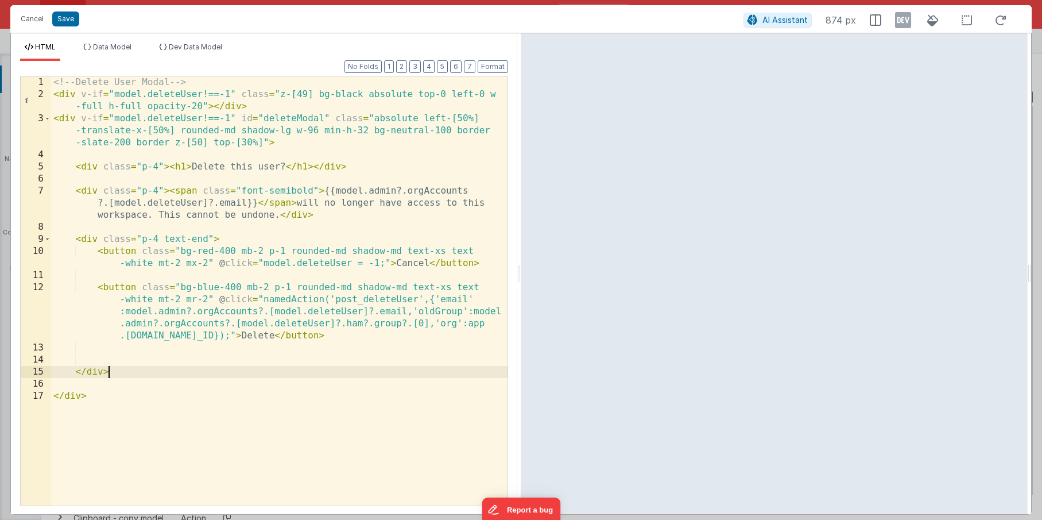
click at [292, 367] on div "<!-- Delete User Modal --> < div v-if = "model.deleteUser!==-1" class = "z-[49]…" at bounding box center [279, 302] width 456 height 453
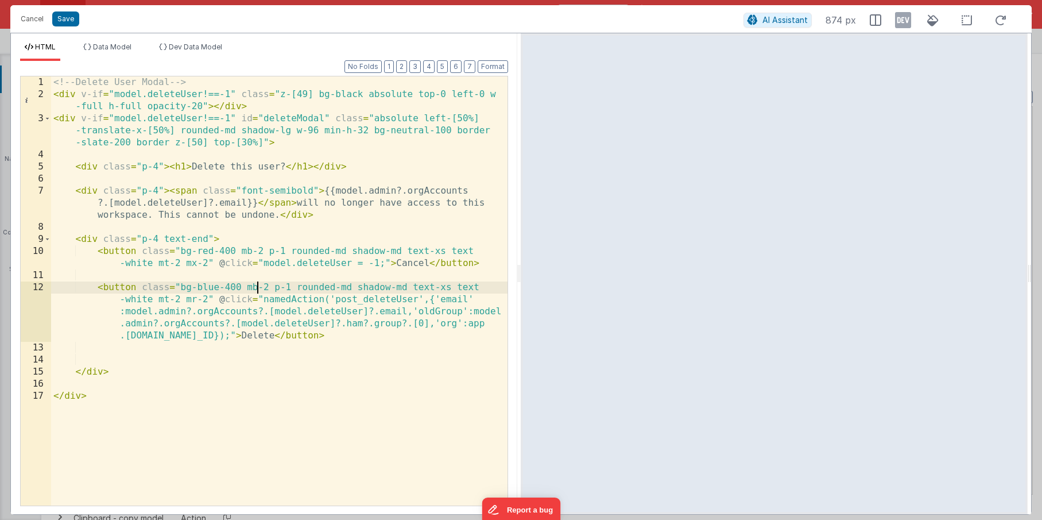
click at [258, 284] on div "<!-- Delete User Modal --> < div v-if = "model.deleteUser!==-1" class = "z-[49]…" at bounding box center [279, 302] width 456 height 453
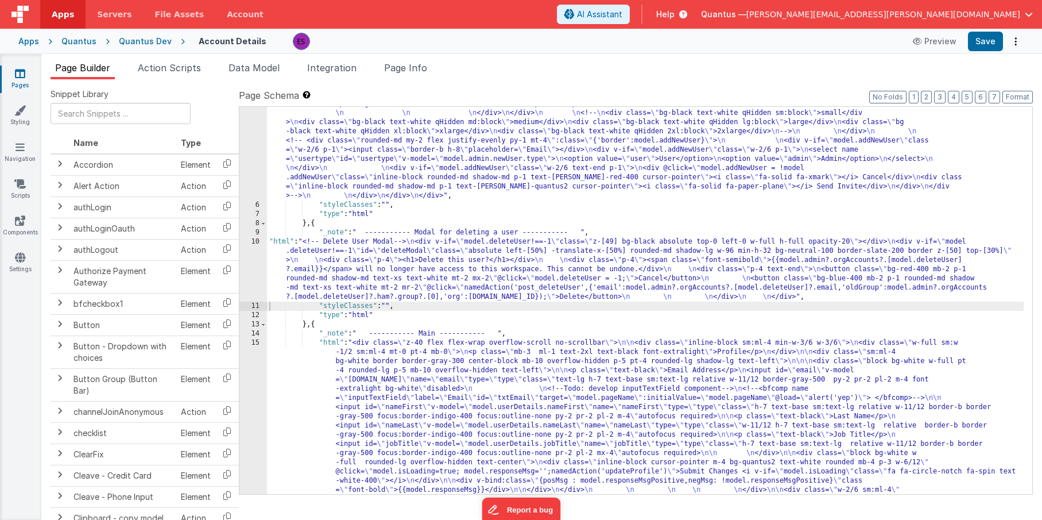
click at [386, 397] on div ""html" : "<!-- User Management Modal--> \n\n <div v-if= \" model.admin \" > \n\…" at bounding box center [645, 293] width 757 height 1324
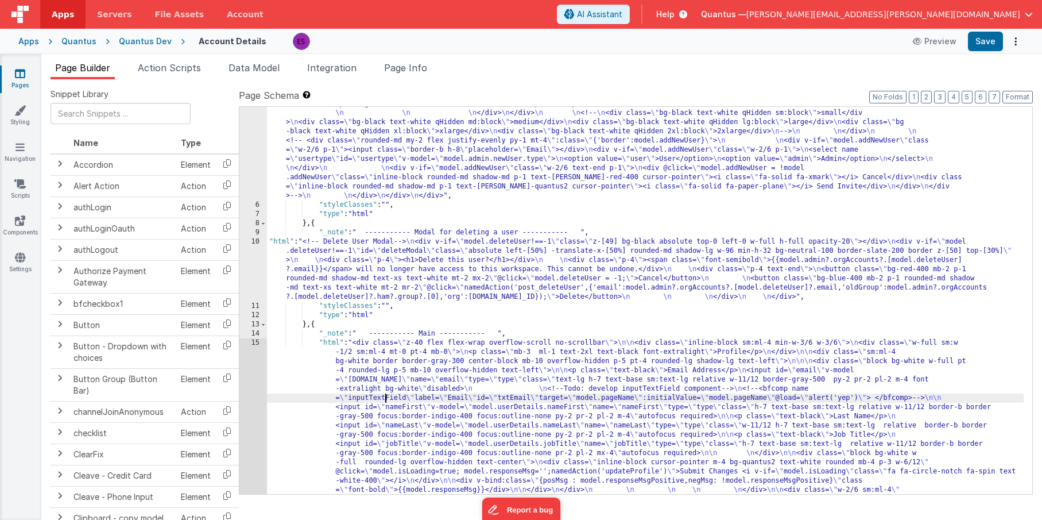
click at [357, 276] on div ""html" : "<!-- User Management Modal--> \n\n <div v-if= \" model.admin \" > \n\…" at bounding box center [645, 293] width 757 height 1324
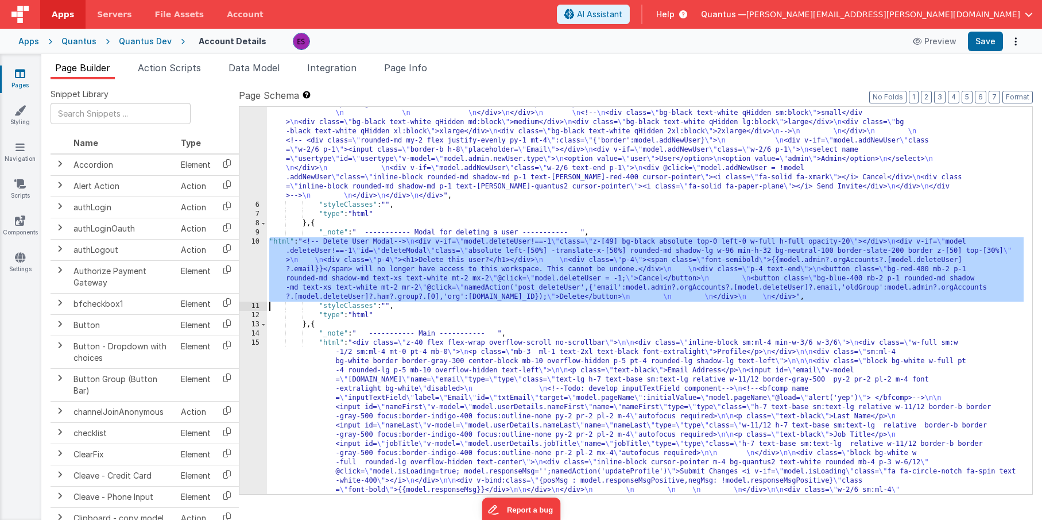
click at [256, 265] on div "10" at bounding box center [253, 269] width 28 height 64
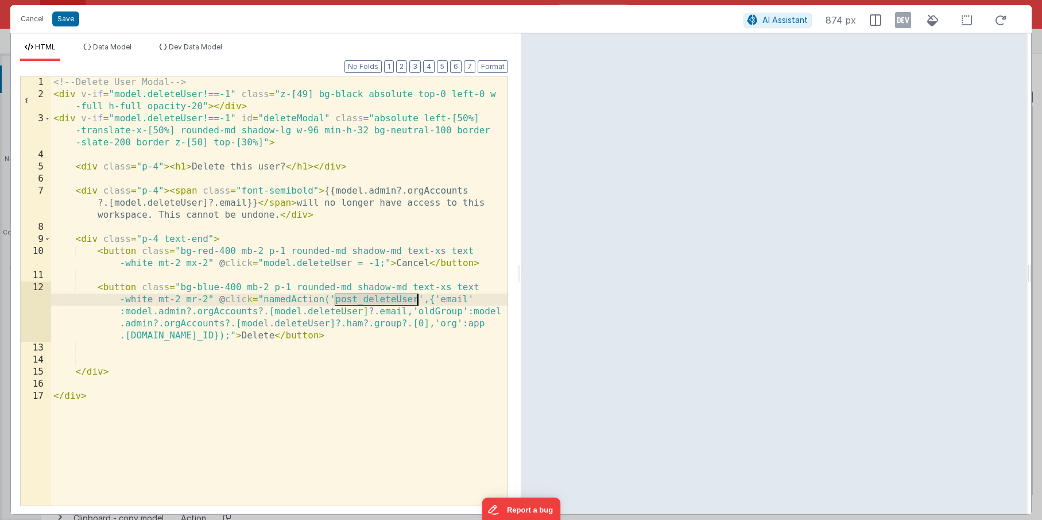
drag, startPoint x: 334, startPoint y: 301, endPoint x: 415, endPoint y: 299, distance: 80.4
click at [415, 299] on div "<!-- Delete User Modal --> < div v-if = "model.deleteUser!==-1" class = "z-[49]…" at bounding box center [279, 302] width 456 height 453
click at [33, 25] on button "Cancel" at bounding box center [32, 19] width 34 height 16
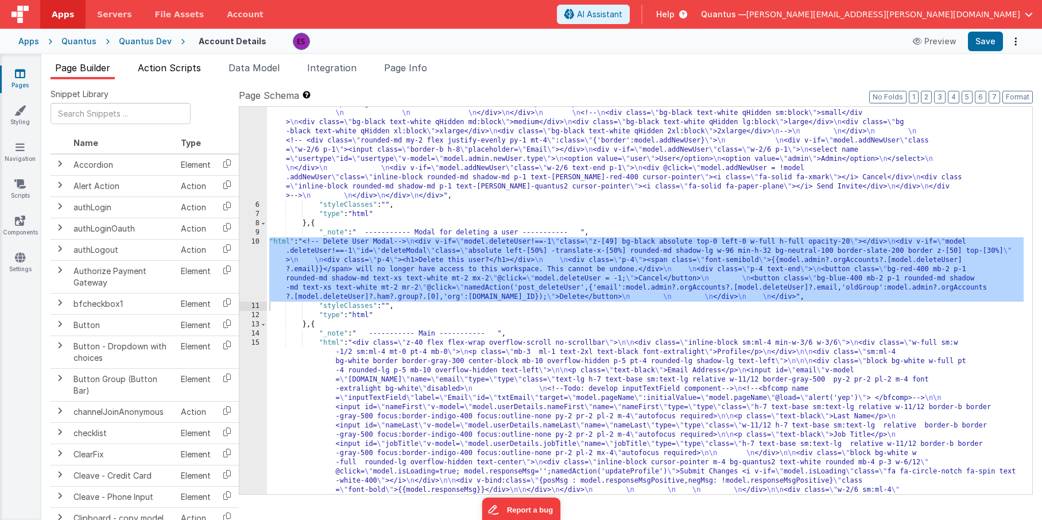
click at [173, 70] on span "Action Scripts" at bounding box center [169, 67] width 63 height 11
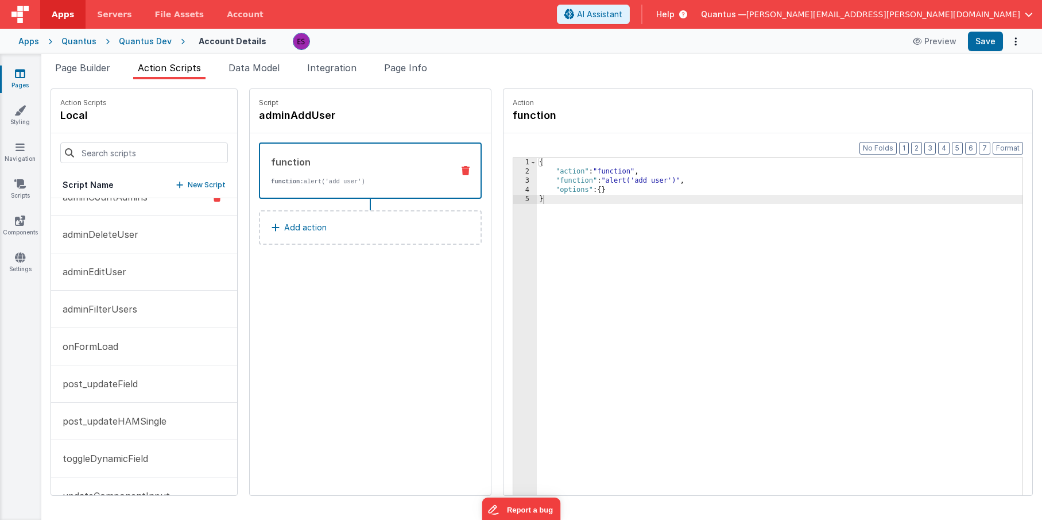
scroll to position [0, 0]
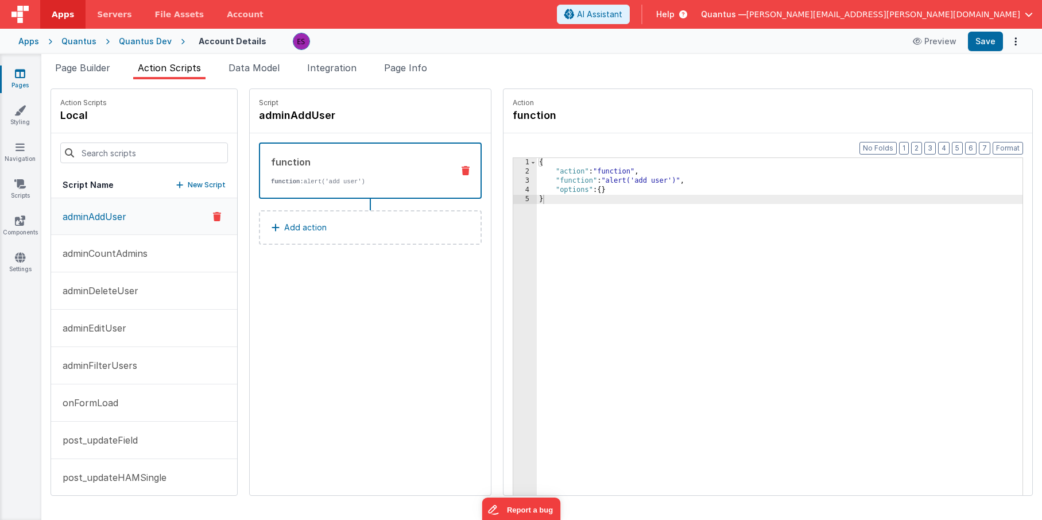
click at [182, 176] on div "Script Name New Script" at bounding box center [144, 185] width 186 height 26
click at [188, 182] on p "New Script" at bounding box center [207, 184] width 38 height 11
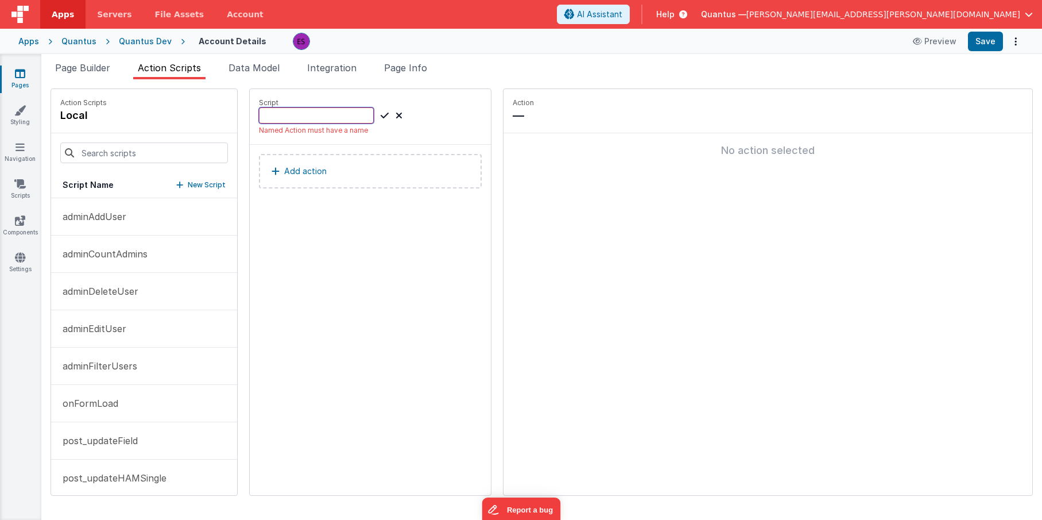
paste input "post_deleteUser"
type input "post_deleteUser"
click at [381, 118] on icon at bounding box center [385, 116] width 8 height 14
click at [304, 154] on button "Add action" at bounding box center [370, 159] width 223 height 34
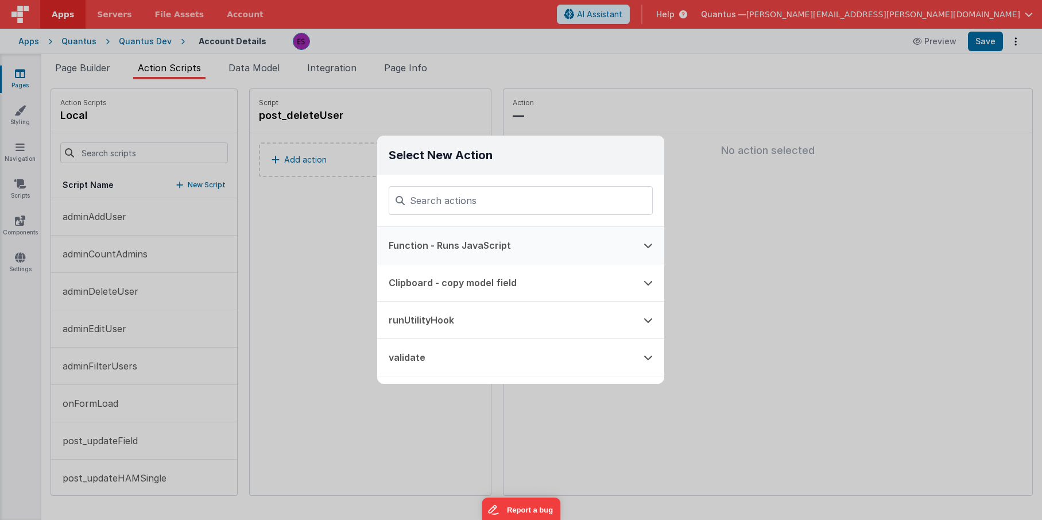
click at [452, 242] on button "Function - Runs JavaScript" at bounding box center [504, 245] width 255 height 37
